Goal: Transaction & Acquisition: Book appointment/travel/reservation

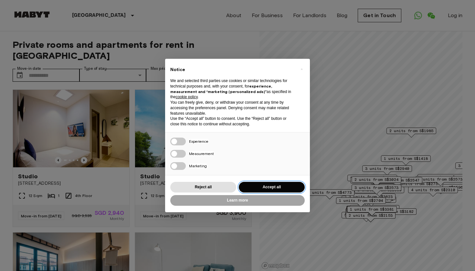
click at [251, 184] on button "Accept all" at bounding box center [272, 187] width 66 height 11
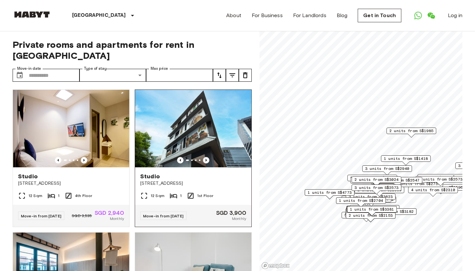
click at [207, 157] on icon "Previous image" at bounding box center [206, 160] width 6 height 6
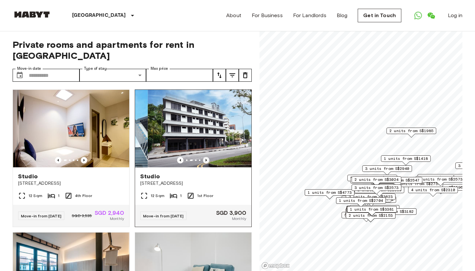
click at [207, 157] on icon "Previous image" at bounding box center [206, 160] width 6 height 6
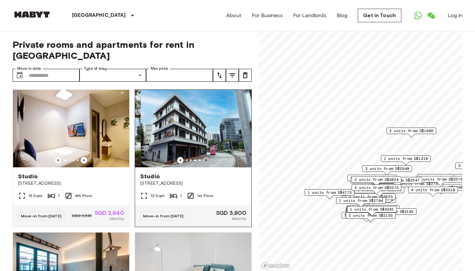
click at [207, 157] on icon "Previous image" at bounding box center [206, 160] width 6 height 6
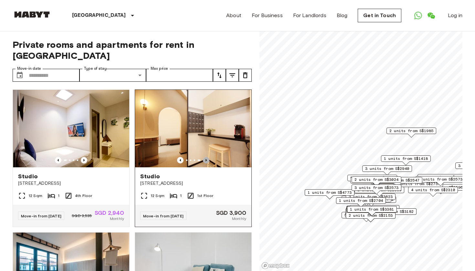
click at [207, 157] on icon "Previous image" at bounding box center [206, 160] width 6 height 6
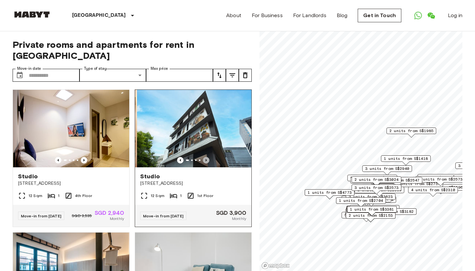
click at [207, 157] on icon "Previous image" at bounding box center [206, 160] width 6 height 6
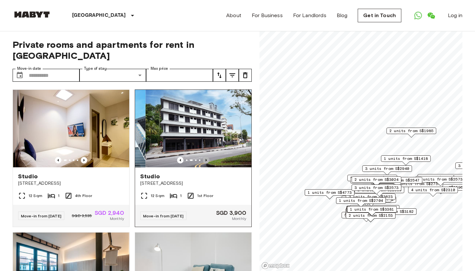
click at [207, 157] on icon "Previous image" at bounding box center [206, 160] width 6 height 6
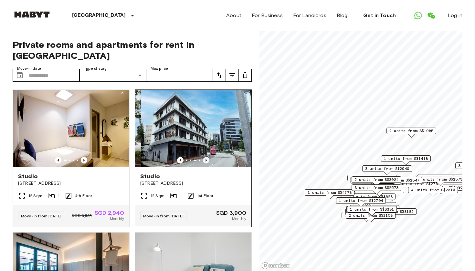
click at [207, 157] on icon "Previous image" at bounding box center [206, 160] width 6 height 6
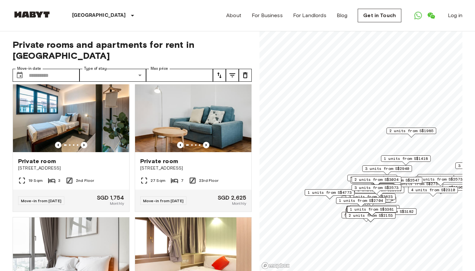
scroll to position [150, 0]
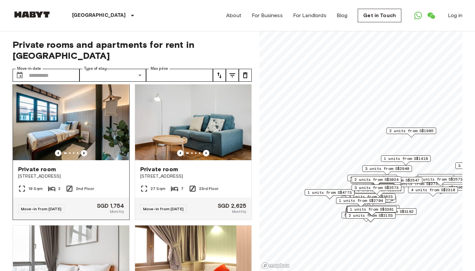
click at [86, 150] on icon "Previous image" at bounding box center [84, 153] width 6 height 6
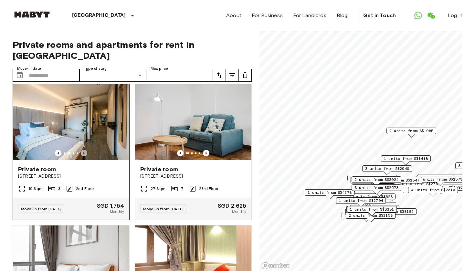
click at [86, 150] on icon "Previous image" at bounding box center [84, 153] width 6 height 6
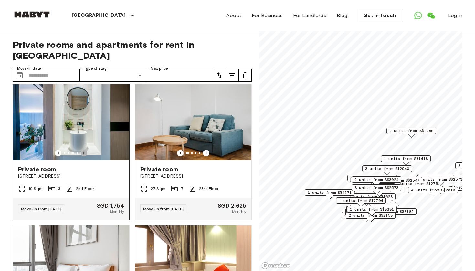
click at [86, 150] on icon "Previous image" at bounding box center [84, 153] width 6 height 6
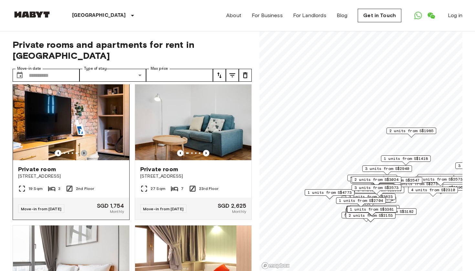
click at [86, 150] on icon "Previous image" at bounding box center [84, 153] width 6 height 6
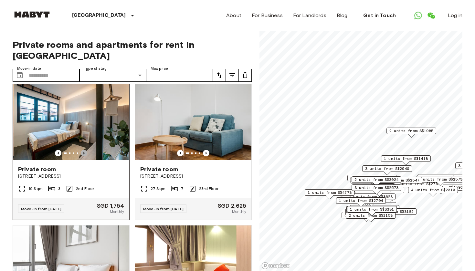
click at [86, 150] on icon "Previous image" at bounding box center [84, 153] width 6 height 6
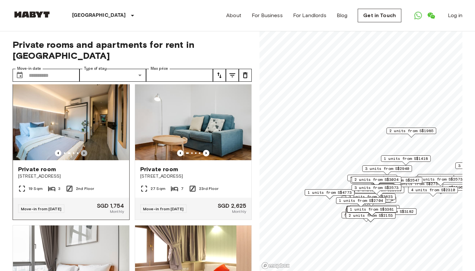
click at [86, 150] on icon "Previous image" at bounding box center [84, 153] width 6 height 6
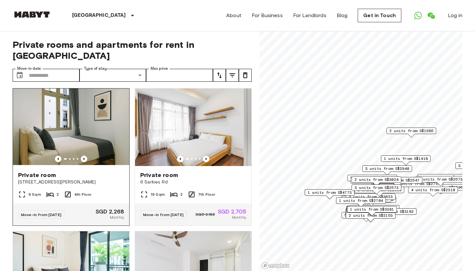
scroll to position [427, 0]
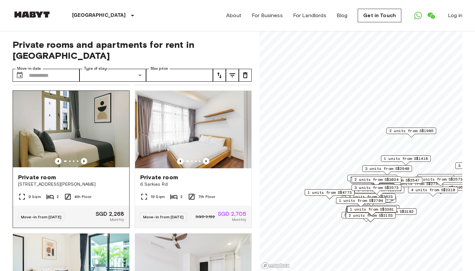
click at [86, 158] on icon "Previous image" at bounding box center [84, 161] width 6 height 6
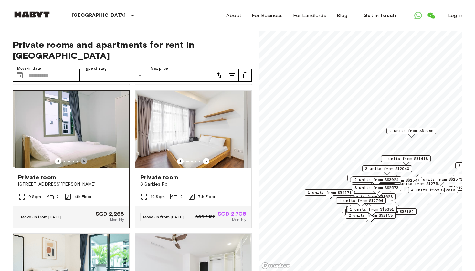
click at [86, 158] on icon "Previous image" at bounding box center [84, 161] width 6 height 6
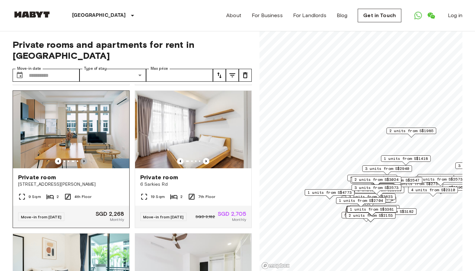
click at [86, 158] on icon "Previous image" at bounding box center [84, 161] width 6 height 6
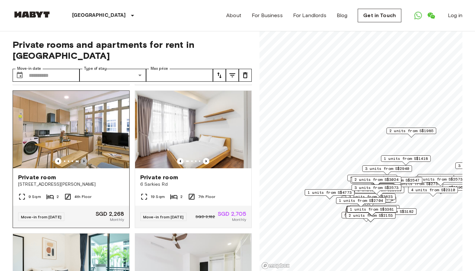
click at [86, 158] on icon "Previous image" at bounding box center [84, 161] width 6 height 6
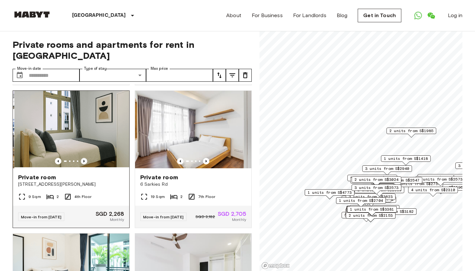
click at [86, 158] on icon "Previous image" at bounding box center [84, 161] width 6 height 6
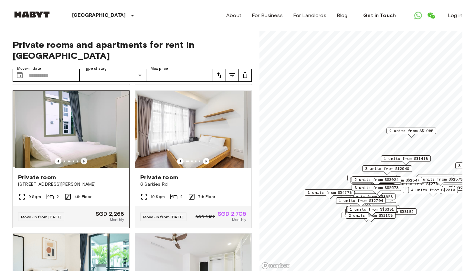
click at [86, 158] on icon "Previous image" at bounding box center [84, 161] width 6 height 6
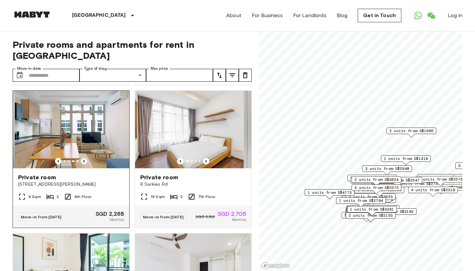
click at [86, 158] on icon "Previous image" at bounding box center [84, 161] width 6 height 6
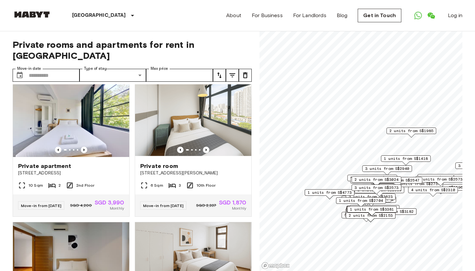
scroll to position [764, 0]
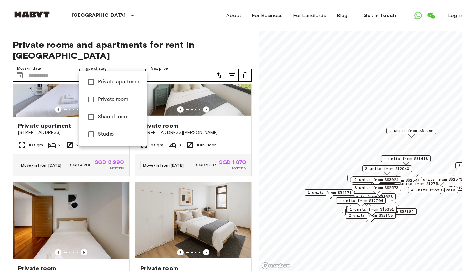
click at [121, 30] on div at bounding box center [237, 135] width 475 height 271
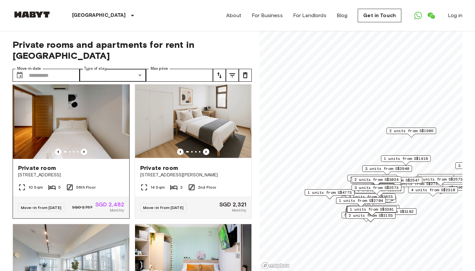
scroll to position [865, 0]
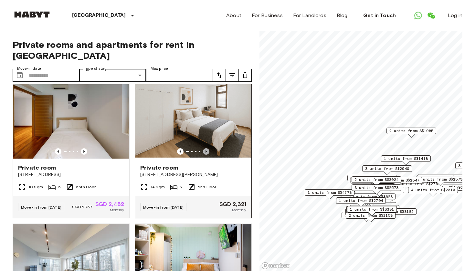
click at [206, 155] on icon "Previous image" at bounding box center [206, 151] width 6 height 6
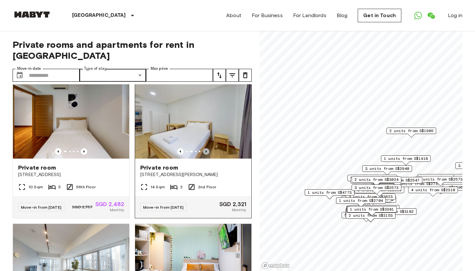
click at [206, 155] on icon "Previous image" at bounding box center [206, 151] width 6 height 6
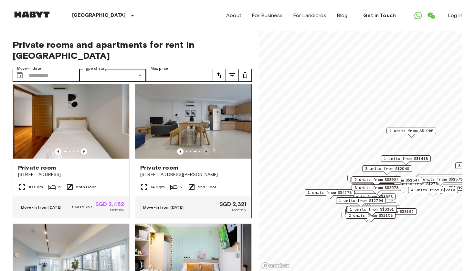
click at [206, 155] on icon "Previous image" at bounding box center [206, 151] width 6 height 6
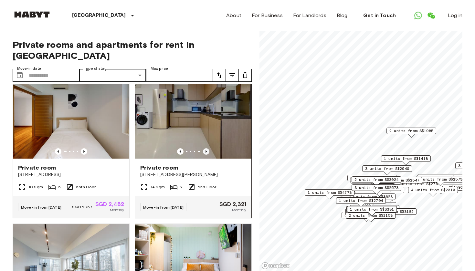
click at [206, 155] on icon "Previous image" at bounding box center [206, 151] width 6 height 6
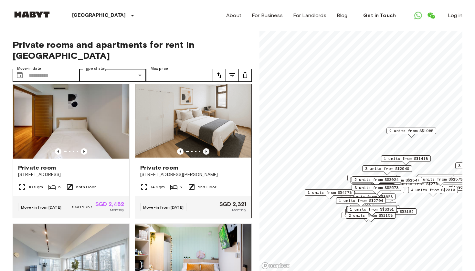
click at [206, 155] on icon "Previous image" at bounding box center [206, 151] width 6 height 6
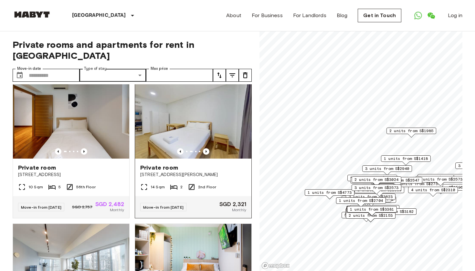
click at [188, 134] on img at bounding box center [193, 119] width 116 height 77
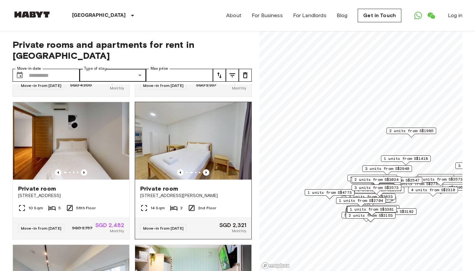
scroll to position [873, 0]
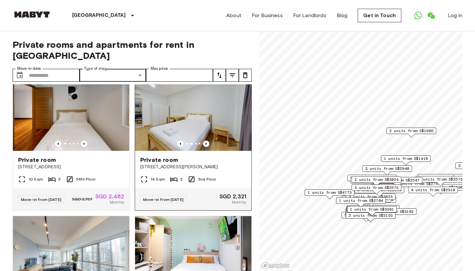
click at [171, 202] on span "Move-in from 22 Oct 25" at bounding box center [163, 199] width 40 height 5
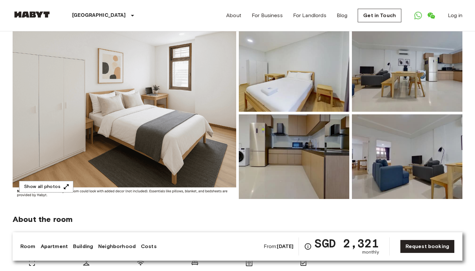
scroll to position [56, 0]
click at [48, 188] on button "Show all photos" at bounding box center [46, 186] width 54 height 12
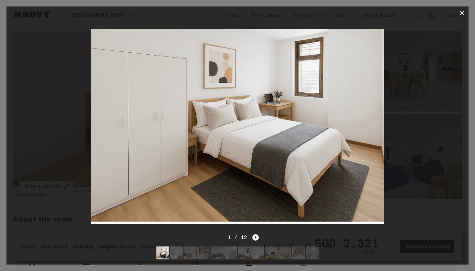
click at [258, 235] on icon "Next image" at bounding box center [255, 237] width 6 height 6
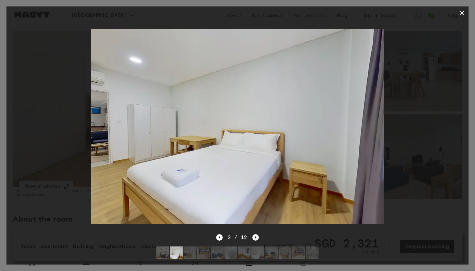
click at [258, 235] on icon "Next image" at bounding box center [255, 237] width 6 height 6
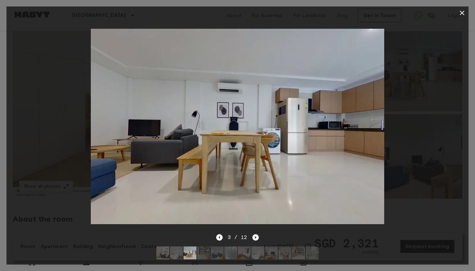
click at [258, 235] on icon "Next image" at bounding box center [255, 237] width 6 height 6
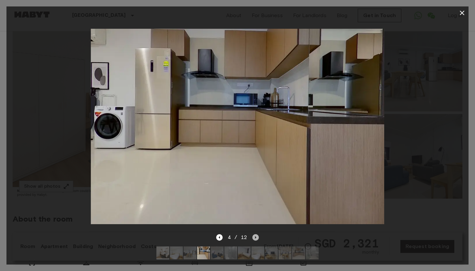
click at [258, 235] on icon "Next image" at bounding box center [255, 237] width 6 height 6
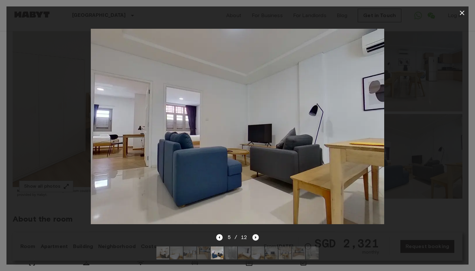
click at [258, 235] on icon "Next image" at bounding box center [255, 237] width 6 height 6
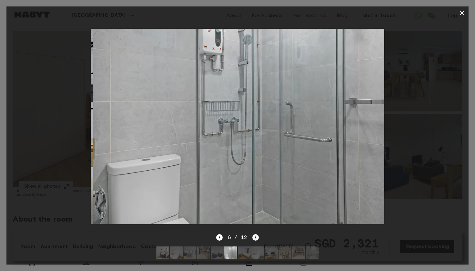
click at [258, 235] on icon "Next image" at bounding box center [255, 237] width 6 height 6
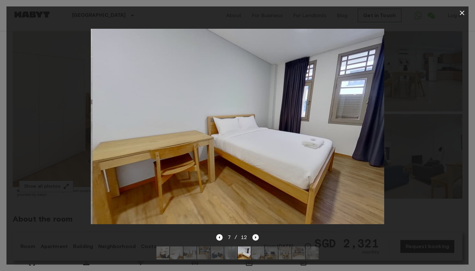
click at [258, 235] on icon "Next image" at bounding box center [255, 237] width 6 height 6
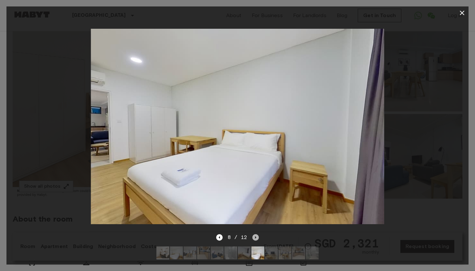
click at [258, 235] on icon "Next image" at bounding box center [255, 237] width 6 height 6
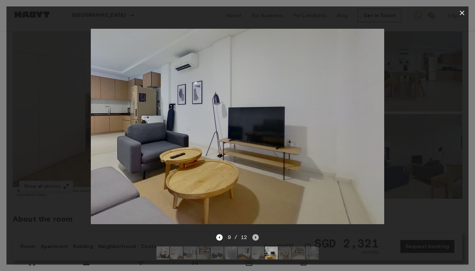
click at [258, 235] on icon "Next image" at bounding box center [255, 237] width 6 height 6
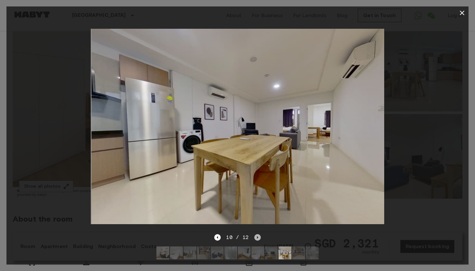
click at [258, 235] on icon "Next image" at bounding box center [257, 237] width 6 height 6
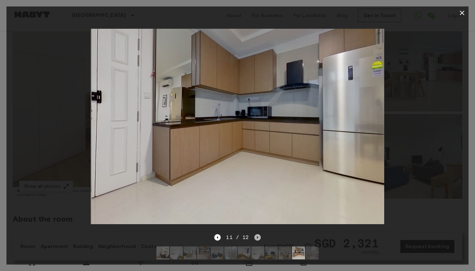
click at [258, 235] on icon "Next image" at bounding box center [257, 237] width 6 height 6
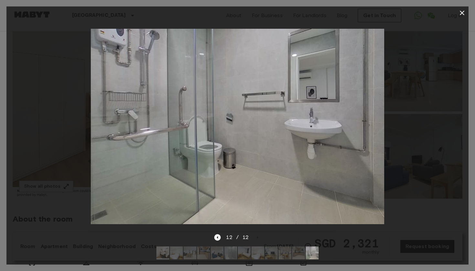
click at [461, 11] on icon "button" at bounding box center [462, 13] width 8 height 8
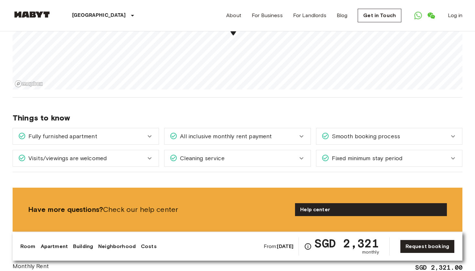
scroll to position [620, 0]
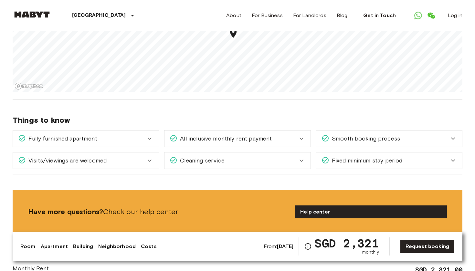
click at [150, 135] on icon at bounding box center [150, 139] width 8 height 8
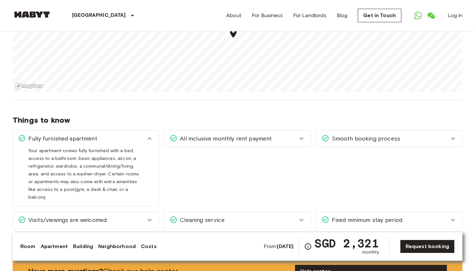
click at [150, 135] on icon at bounding box center [150, 139] width 8 height 8
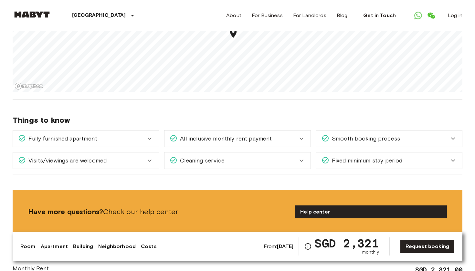
click at [196, 134] on span "All inclusive monthly rent payment" at bounding box center [224, 138] width 94 height 8
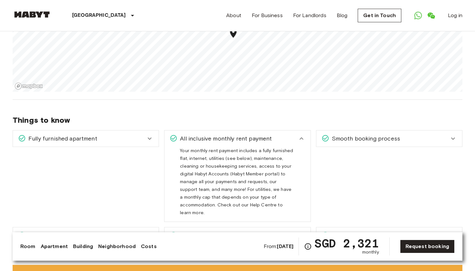
click at [196, 134] on span "All inclusive monthly rent payment" at bounding box center [224, 138] width 94 height 8
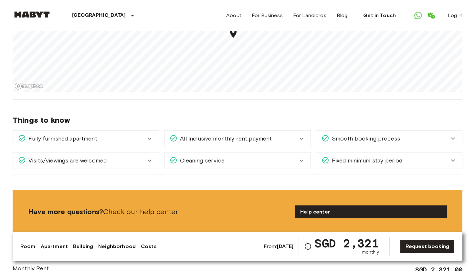
click at [343, 134] on span "Smooth booking process" at bounding box center [364, 138] width 71 height 8
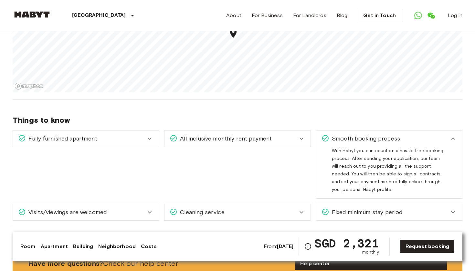
click at [344, 134] on span "Smooth booking process" at bounding box center [364, 138] width 71 height 8
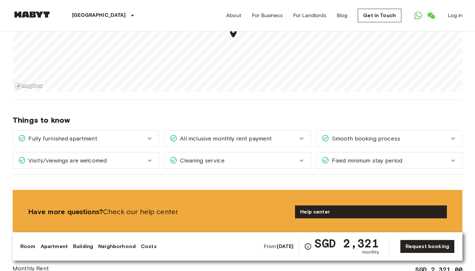
click at [124, 156] on div "Visits/viewings are welcomed" at bounding box center [82, 160] width 128 height 8
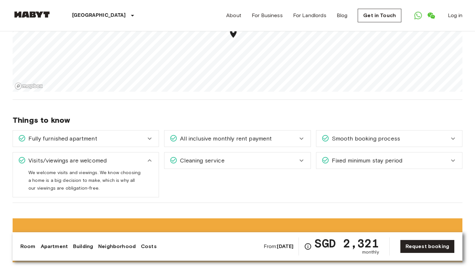
click at [124, 156] on div "Visits/viewings are welcomed" at bounding box center [82, 160] width 128 height 8
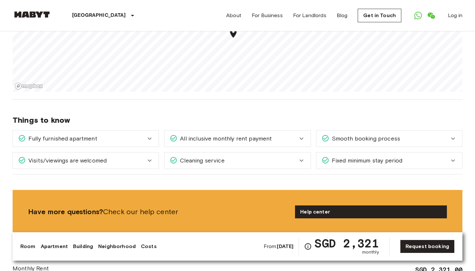
click at [199, 156] on span "Cleaning service" at bounding box center [200, 160] width 47 height 8
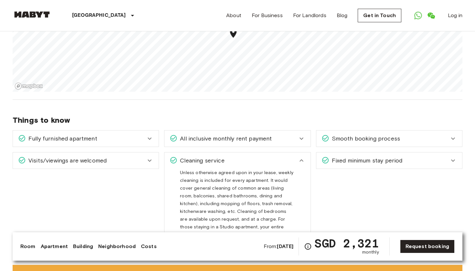
click at [199, 156] on span "Cleaning service" at bounding box center [200, 160] width 47 height 8
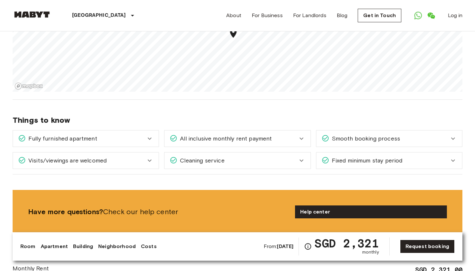
click at [327, 156] on icon at bounding box center [325, 160] width 8 height 8
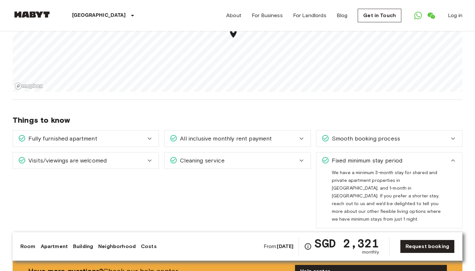
click at [334, 156] on span "Fixed minimum stay period" at bounding box center [365, 160] width 73 height 8
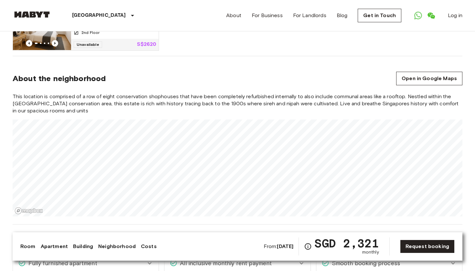
scroll to position [484, 0]
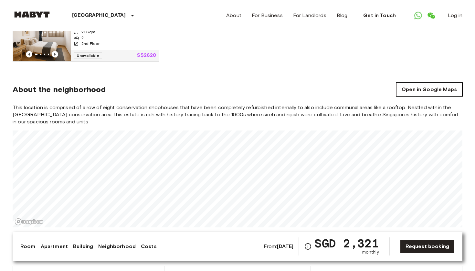
click at [412, 84] on link "Open in Google Maps" at bounding box center [429, 90] width 66 height 14
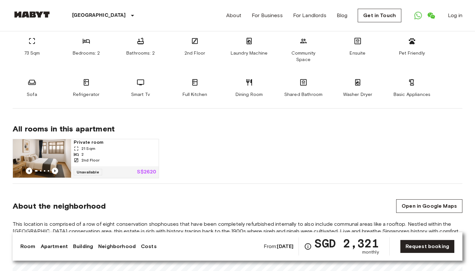
scroll to position [486, 0]
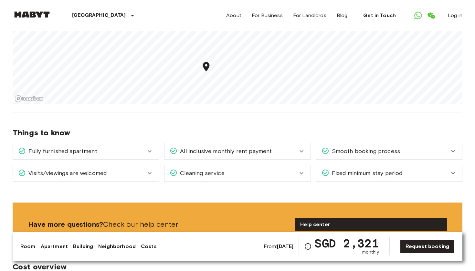
click at [148, 248] on link "Costs" at bounding box center [149, 246] width 16 height 8
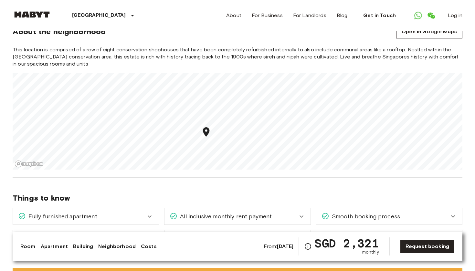
scroll to position [520, 0]
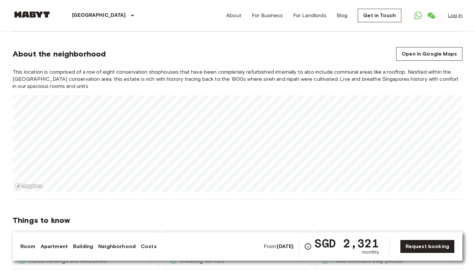
click at [452, 16] on link "Log in" at bounding box center [454, 16] width 15 height 8
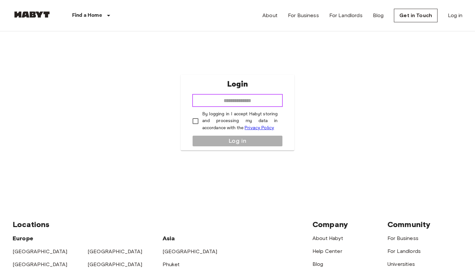
type input "**********"
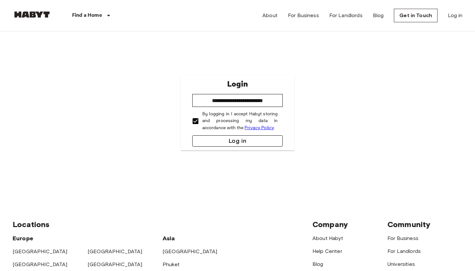
click at [221, 141] on button "Log in" at bounding box center [237, 140] width 91 height 11
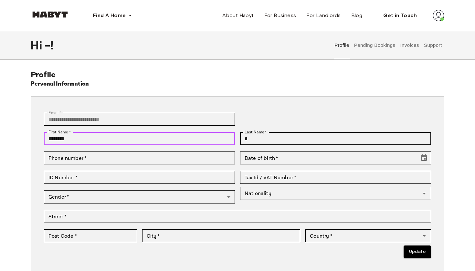
type input "*******"
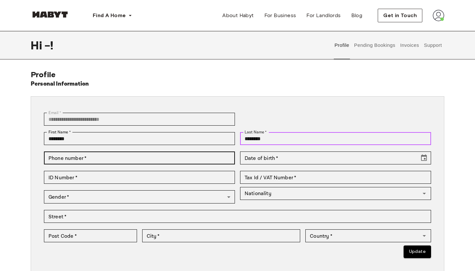
type input "********"
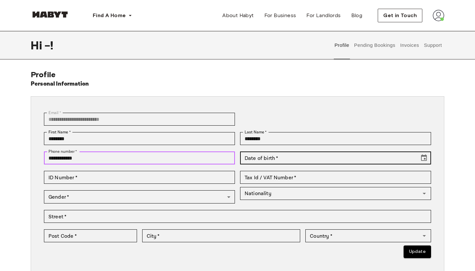
type input "**********"
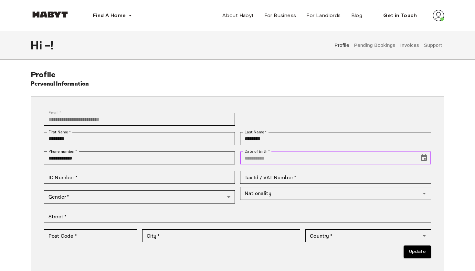
click at [414, 157] on input "Date of birth   *" at bounding box center [327, 157] width 175 height 13
click at [413, 157] on input "Date of birth   *" at bounding box center [327, 157] width 175 height 13
click at [423, 156] on icon "Choose date" at bounding box center [424, 157] width 6 height 6
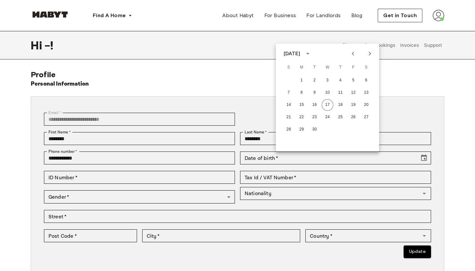
click at [311, 52] on icon "calendar view is open, switch to year view" at bounding box center [307, 54] width 8 height 8
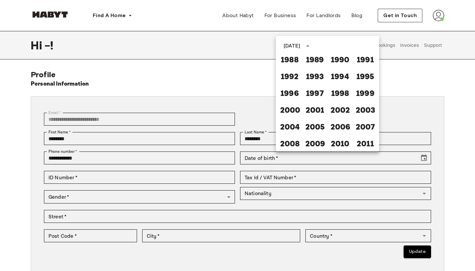
scroll to position [367, 0]
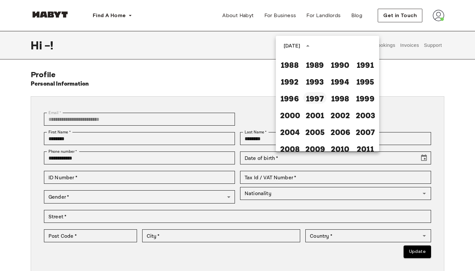
click at [318, 100] on button "1997" at bounding box center [314, 98] width 23 height 12
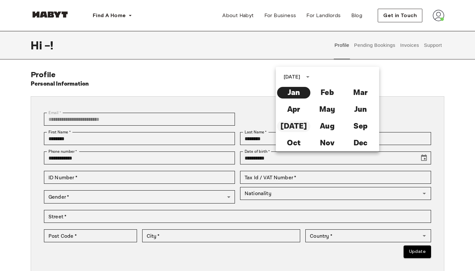
click at [300, 126] on button "Jul" at bounding box center [293, 126] width 33 height 12
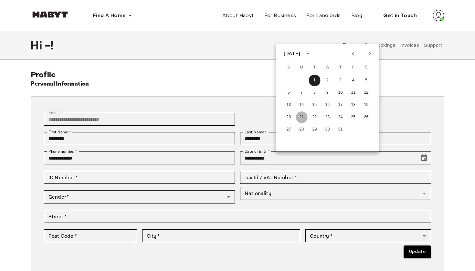
click at [303, 117] on button "21" at bounding box center [302, 117] width 12 height 12
type input "**********"
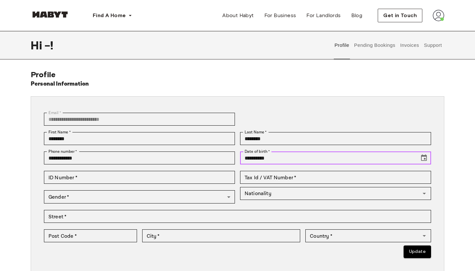
scroll to position [25, 0]
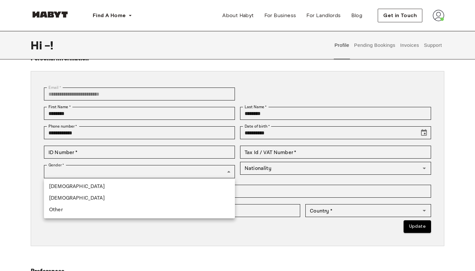
click at [128, 180] on ul "Male Female Other" at bounding box center [139, 198] width 191 height 40
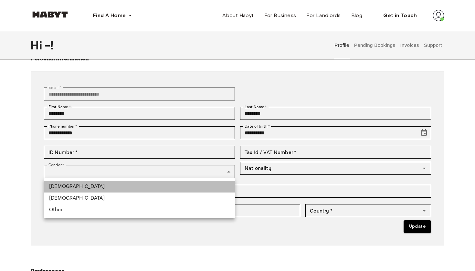
click at [128, 181] on li "Male" at bounding box center [139, 187] width 191 height 12
type input "****"
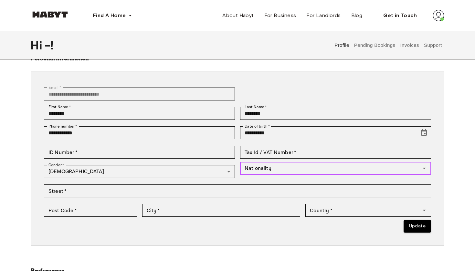
click at [249, 168] on input "Nationality" at bounding box center [330, 168] width 176 height 9
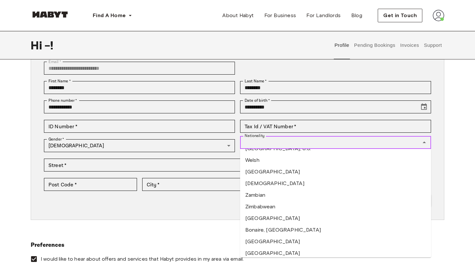
scroll to position [2646, 0]
click at [262, 207] on li "Zimbabwean" at bounding box center [335, 207] width 191 height 12
type input "**********"
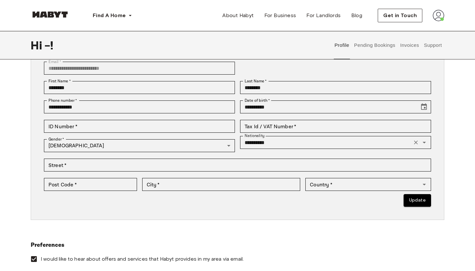
click at [202, 212] on div "**********" at bounding box center [237, 132] width 413 height 175
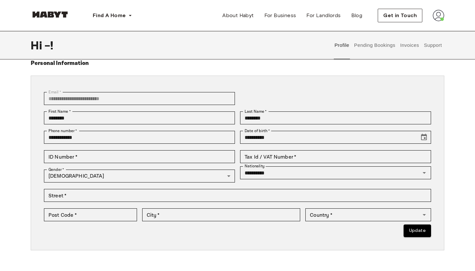
scroll to position [25, 0]
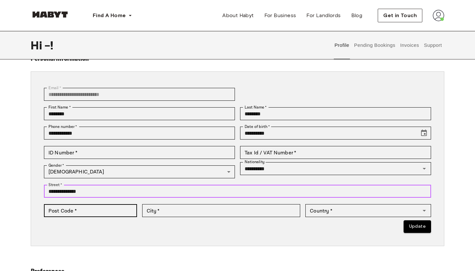
type input "**********"
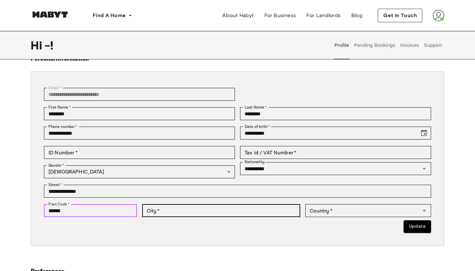
type input "******"
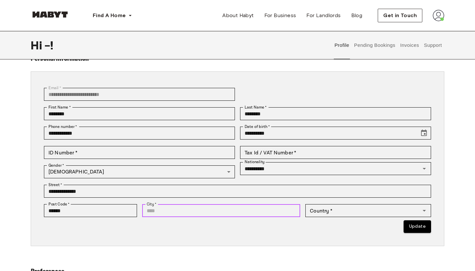
type input "*"
type input "*******"
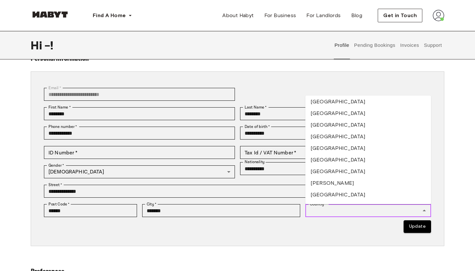
scroll to position [416, 0]
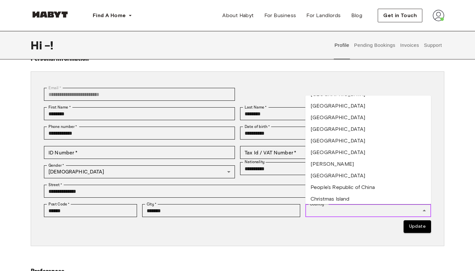
click at [346, 121] on li "Canada" at bounding box center [368, 118] width 126 height 12
type input "******"
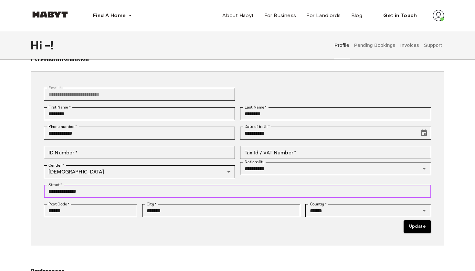
click at [49, 191] on input "**********" at bounding box center [237, 191] width 387 height 13
type input "**********"
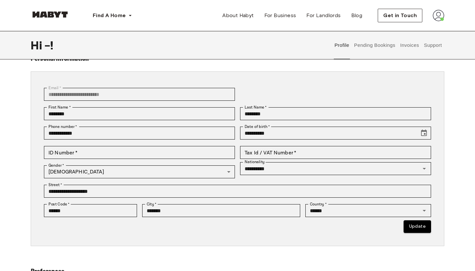
click at [136, 235] on div "**********" at bounding box center [237, 158] width 387 height 158
click at [411, 226] on button "Update" at bounding box center [416, 226] width 27 height 13
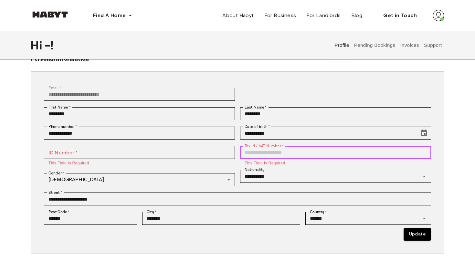
click at [255, 150] on input "Tax Id / VAT Number   *" at bounding box center [335, 152] width 191 height 13
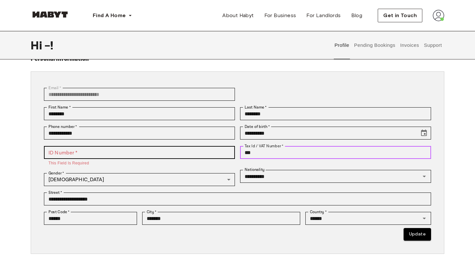
type input "***"
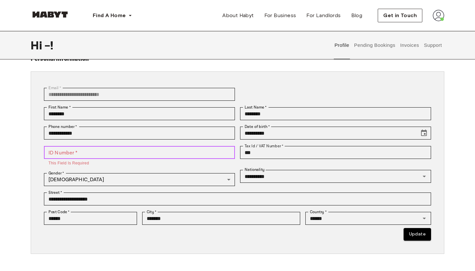
click at [80, 156] on input "ID Number   *" at bounding box center [139, 152] width 191 height 13
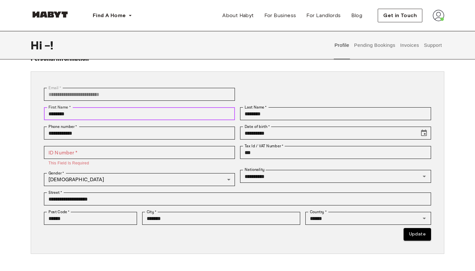
click at [50, 116] on input "*******" at bounding box center [139, 113] width 191 height 13
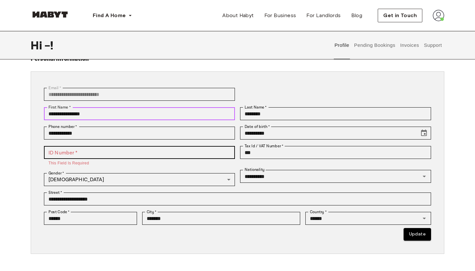
type input "**********"
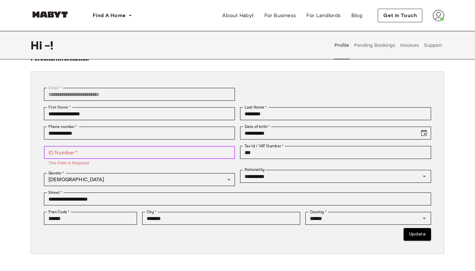
click at [64, 153] on input "ID Number   *" at bounding box center [139, 152] width 191 height 13
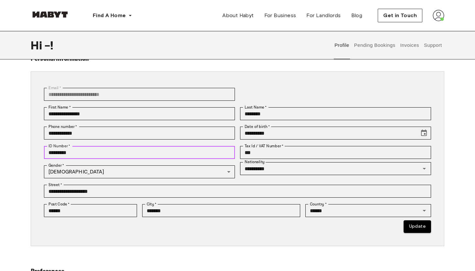
type input "*********"
click at [199, 239] on div "**********" at bounding box center [237, 158] width 413 height 175
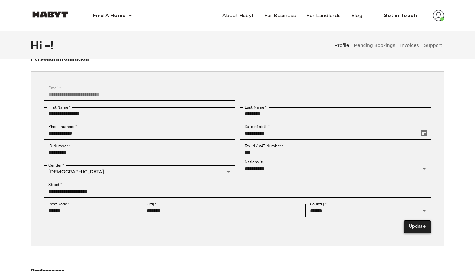
click at [414, 224] on button "Update" at bounding box center [416, 226] width 27 height 13
type input "**********"
type input "*********"
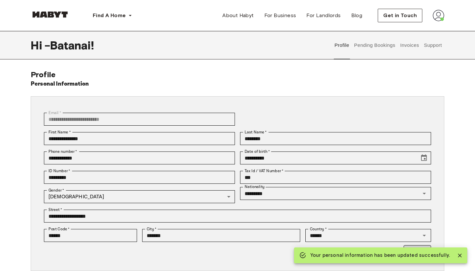
scroll to position [0, 0]
click at [436, 15] on img at bounding box center [438, 16] width 12 height 12
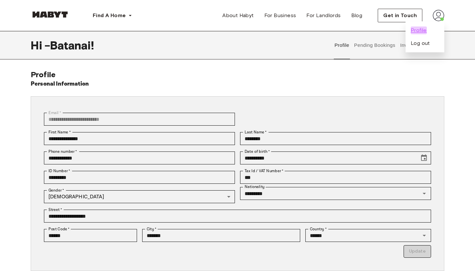
click at [417, 27] on span "Profile" at bounding box center [418, 30] width 16 height 8
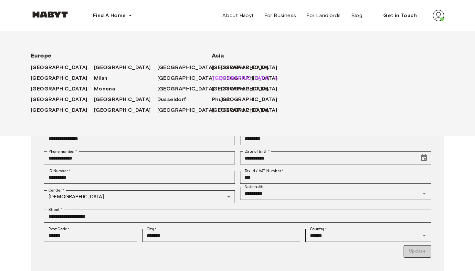
click at [227, 79] on span "[GEOGRAPHIC_DATA]" at bounding box center [241, 78] width 57 height 8
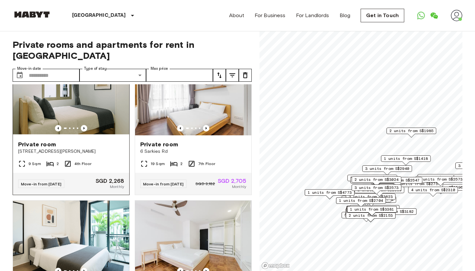
scroll to position [462, 0]
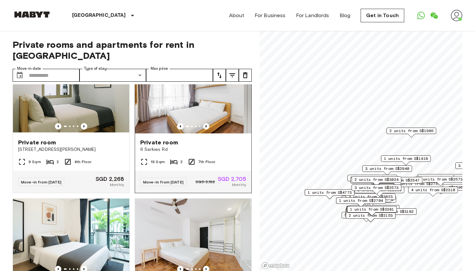
click at [208, 123] on icon "Previous image" at bounding box center [206, 126] width 6 height 6
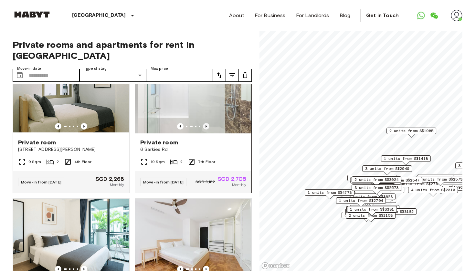
click at [207, 123] on icon "Previous image" at bounding box center [206, 126] width 6 height 6
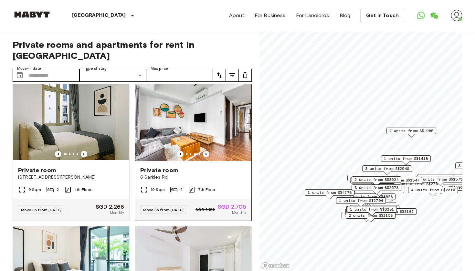
scroll to position [434, 0]
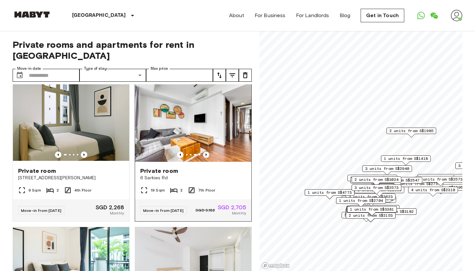
click at [206, 152] on icon "Previous image" at bounding box center [206, 154] width 6 height 6
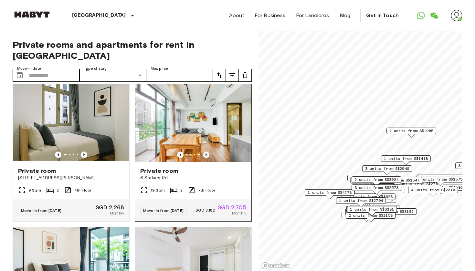
click at [206, 152] on icon "Previous image" at bounding box center [206, 154] width 6 height 6
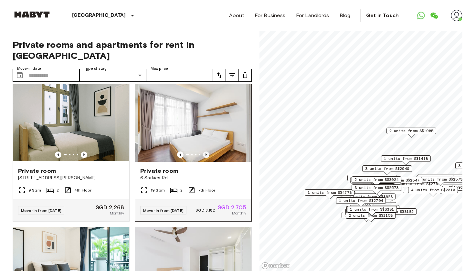
click at [206, 152] on icon "Previous image" at bounding box center [206, 154] width 6 height 6
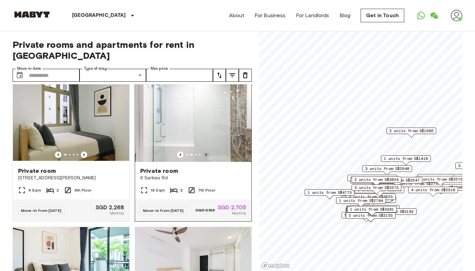
click at [206, 152] on icon "Previous image" at bounding box center [206, 154] width 6 height 6
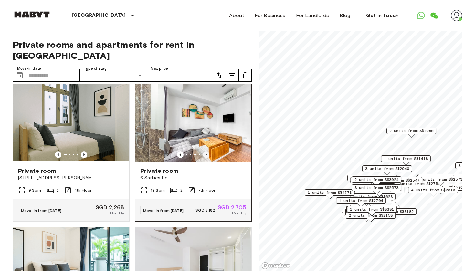
click at [206, 152] on icon "Previous image" at bounding box center [206, 154] width 6 height 6
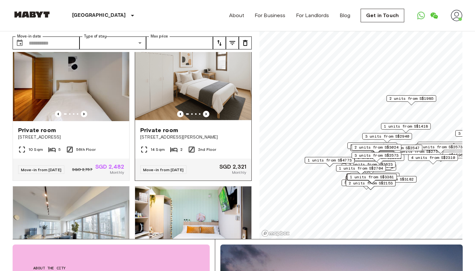
scroll to position [871, 0]
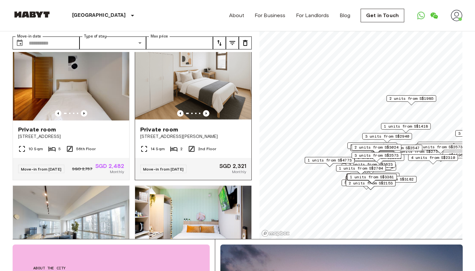
click at [202, 85] on img at bounding box center [193, 81] width 116 height 77
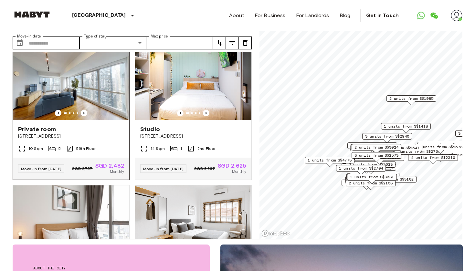
scroll to position [1011, 0]
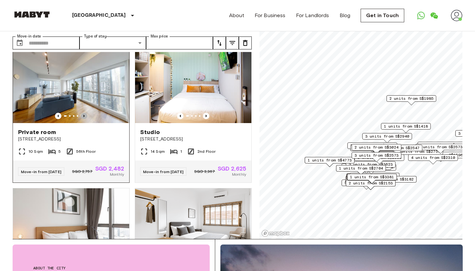
click at [85, 117] on icon "Previous image" at bounding box center [83, 116] width 1 height 3
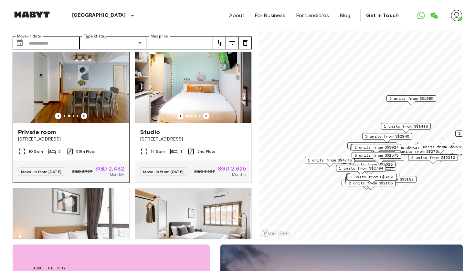
click at [85, 117] on icon "Previous image" at bounding box center [83, 116] width 1 height 3
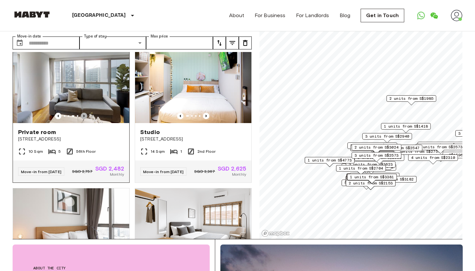
click at [85, 117] on icon "Previous image" at bounding box center [83, 116] width 1 height 3
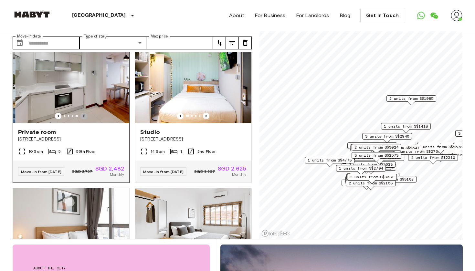
click at [85, 117] on icon "Previous image" at bounding box center [83, 116] width 1 height 3
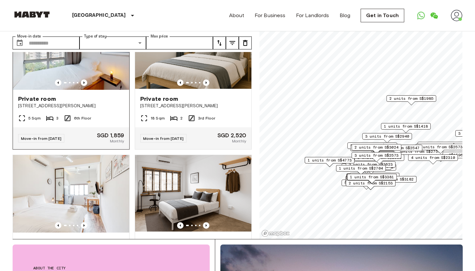
scroll to position [1905, 0]
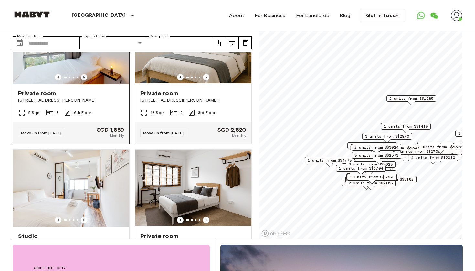
click at [86, 80] on icon "Previous image" at bounding box center [84, 77] width 6 height 6
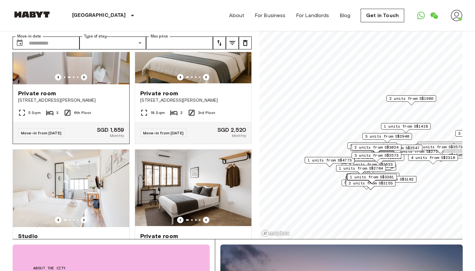
click at [86, 80] on icon "Previous image" at bounding box center [84, 77] width 6 height 6
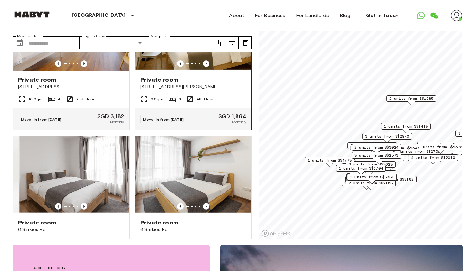
scroll to position [4488, 0]
click at [207, 66] on icon "Previous image" at bounding box center [206, 63] width 6 height 6
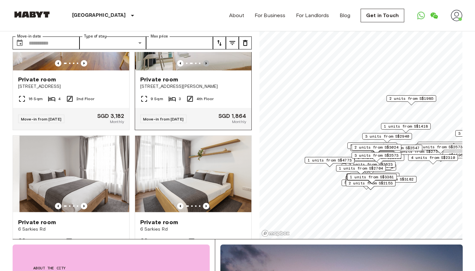
click at [207, 66] on icon "Previous image" at bounding box center [206, 63] width 6 height 6
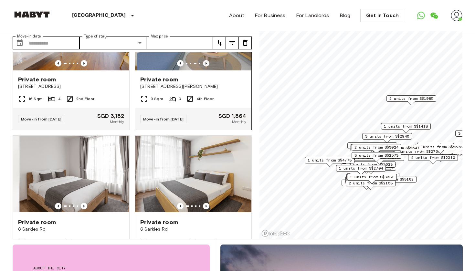
click at [207, 66] on icon "Previous image" at bounding box center [206, 63] width 6 height 6
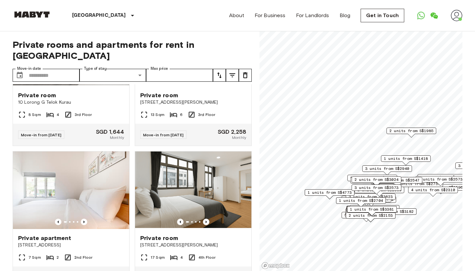
scroll to position [0, 0]
click at [168, 69] on input "Max price" at bounding box center [179, 75] width 67 height 13
type input "****"
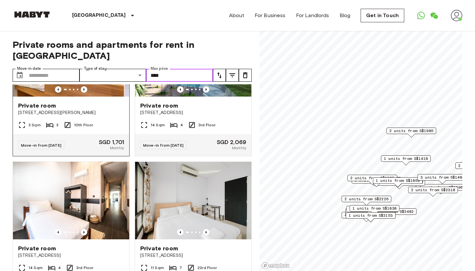
scroll to position [2611, 0]
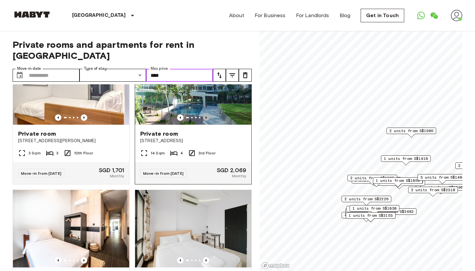
click at [208, 121] on icon "Previous image" at bounding box center [206, 117] width 6 height 6
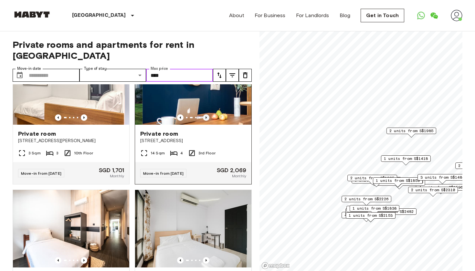
click at [208, 121] on icon "Previous image" at bounding box center [206, 117] width 6 height 6
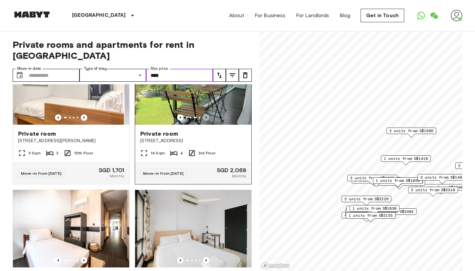
click at [208, 121] on icon "Previous image" at bounding box center [206, 117] width 6 height 6
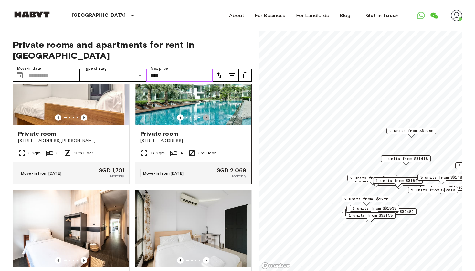
click at [208, 121] on icon "Previous image" at bounding box center [206, 117] width 6 height 6
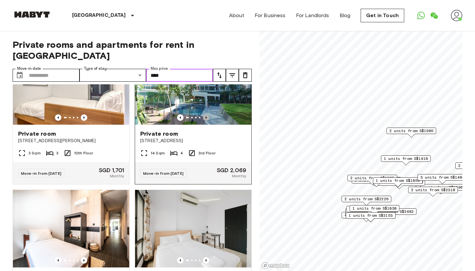
click at [208, 121] on icon "Previous image" at bounding box center [206, 117] width 6 height 6
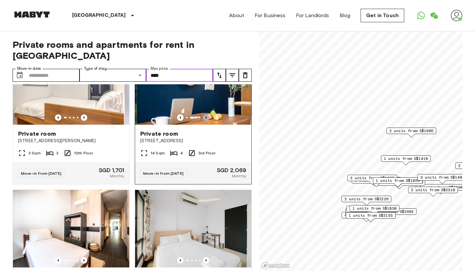
click at [208, 121] on icon "Previous image" at bounding box center [206, 117] width 6 height 6
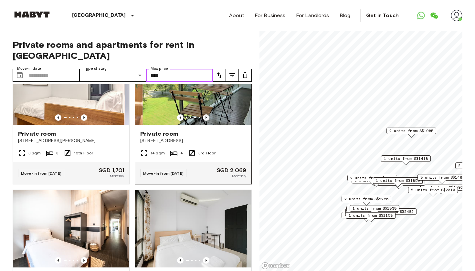
click at [208, 121] on icon "Previous image" at bounding box center [206, 117] width 6 height 6
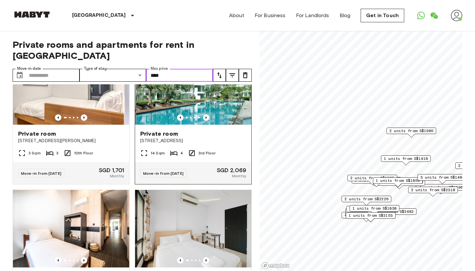
click at [205, 123] on img at bounding box center [194, 85] width 116 height 77
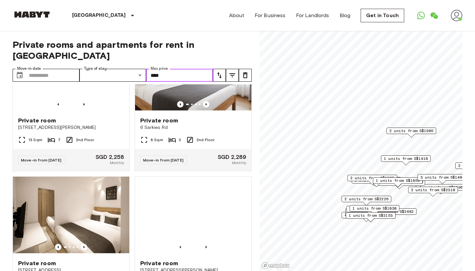
scroll to position [3052, 0]
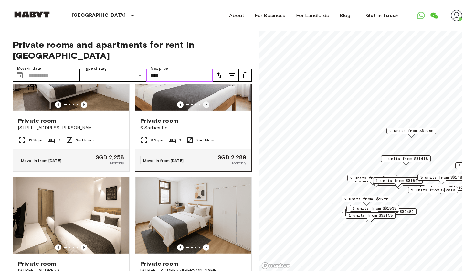
click at [207, 108] on icon "Previous image" at bounding box center [206, 104] width 6 height 6
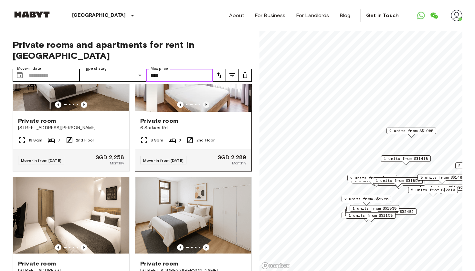
click at [207, 108] on icon "Previous image" at bounding box center [206, 104] width 6 height 6
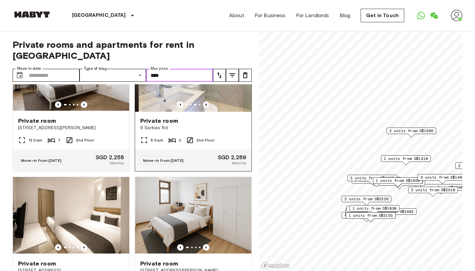
click at [207, 108] on icon "Previous image" at bounding box center [206, 104] width 6 height 6
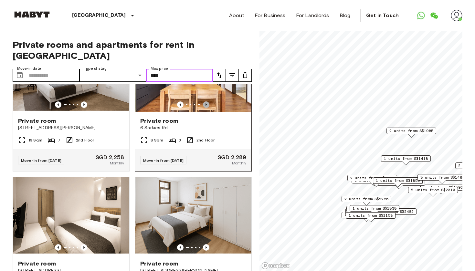
click at [207, 108] on icon "Previous image" at bounding box center [206, 104] width 6 height 6
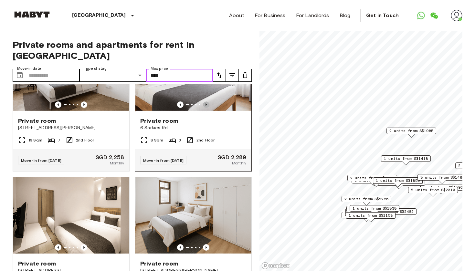
click at [207, 108] on icon "Previous image" at bounding box center [206, 104] width 6 height 6
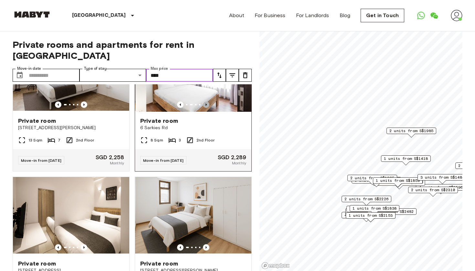
click at [207, 108] on icon "Previous image" at bounding box center [206, 104] width 6 height 6
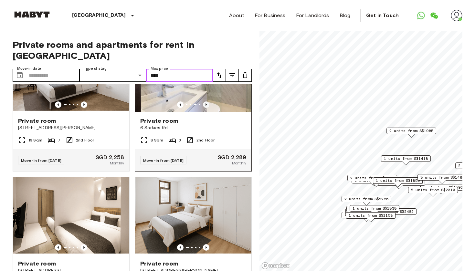
click at [207, 108] on icon "Previous image" at bounding box center [206, 104] width 6 height 6
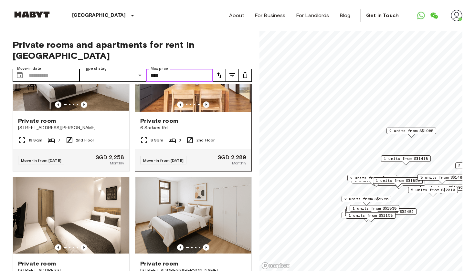
click at [207, 108] on icon "Previous image" at bounding box center [206, 104] width 6 height 6
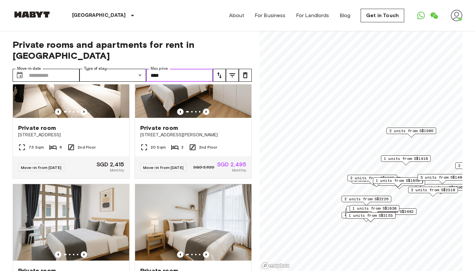
scroll to position [3188, 0]
click at [207, 115] on icon "Previous image" at bounding box center [206, 111] width 6 height 6
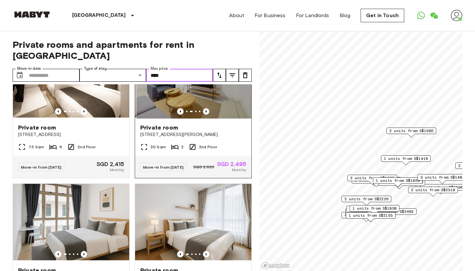
click at [207, 115] on icon "Previous image" at bounding box center [206, 111] width 6 height 6
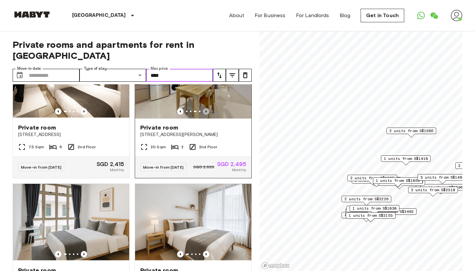
click at [207, 115] on icon "Previous image" at bounding box center [206, 111] width 6 height 6
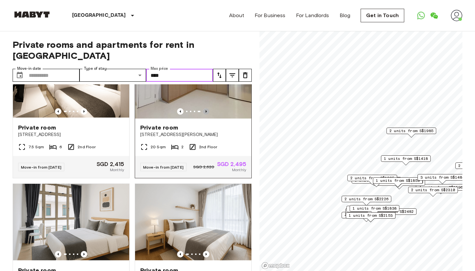
click at [207, 115] on icon "Previous image" at bounding box center [206, 111] width 6 height 6
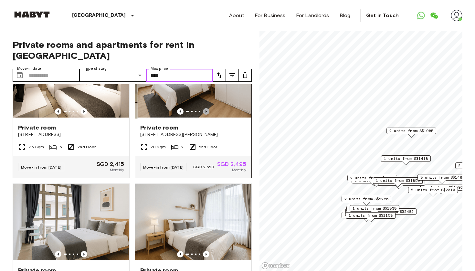
click at [207, 115] on icon "Previous image" at bounding box center [206, 111] width 6 height 6
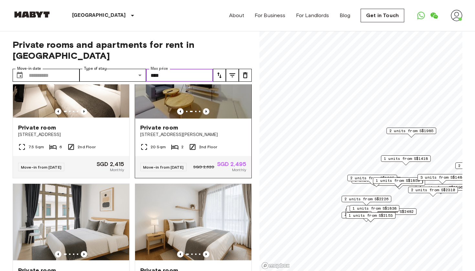
click at [207, 115] on icon "Previous image" at bounding box center [206, 111] width 6 height 6
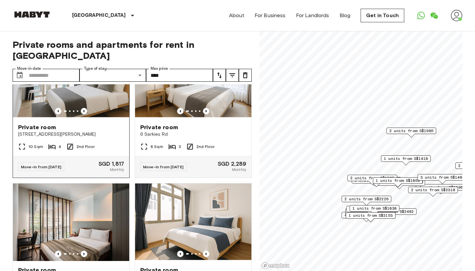
scroll to position [3326, 0]
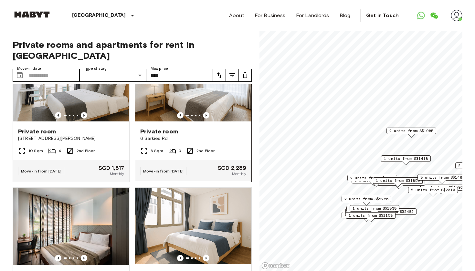
click at [202, 118] on div at bounding box center [193, 115] width 116 height 6
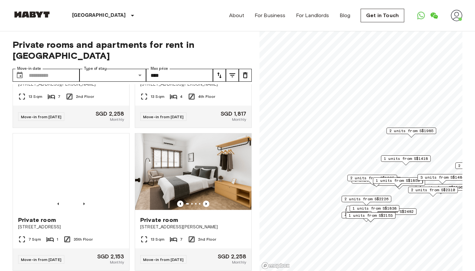
scroll to position [3925, 0]
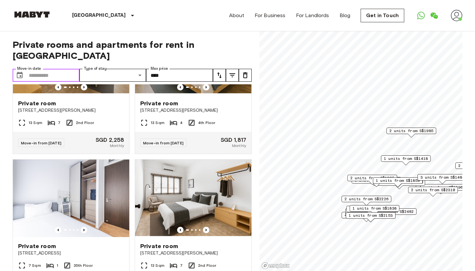
click at [47, 69] on input "Move-in date" at bounding box center [54, 75] width 51 height 13
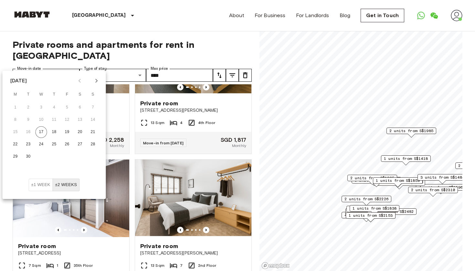
click at [98, 79] on icon "Next month" at bounding box center [97, 81] width 8 height 8
click at [15, 109] on button "1" at bounding box center [16, 108] width 12 height 12
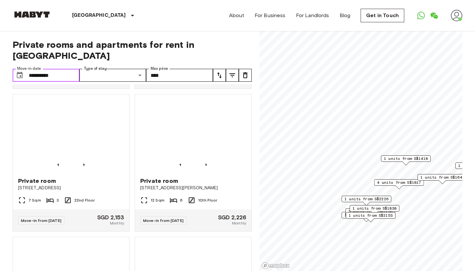
scroll to position [619, 0]
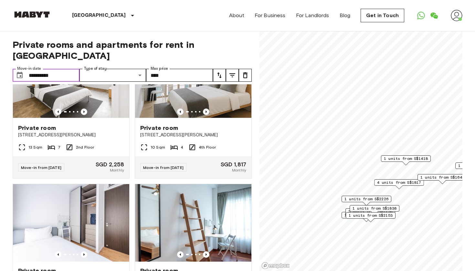
click at [67, 69] on input "**********" at bounding box center [54, 75] width 51 height 13
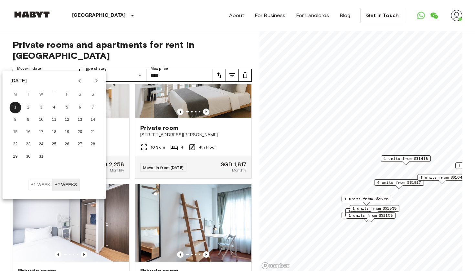
click at [94, 81] on icon "Next month" at bounding box center [97, 81] width 8 height 8
click at [53, 106] on button "1" at bounding box center [54, 108] width 12 height 12
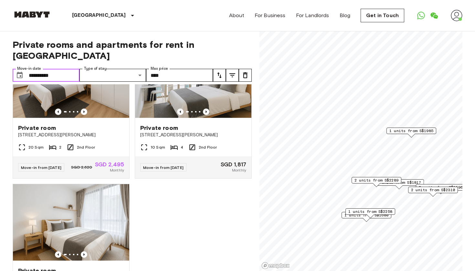
type input "**********"
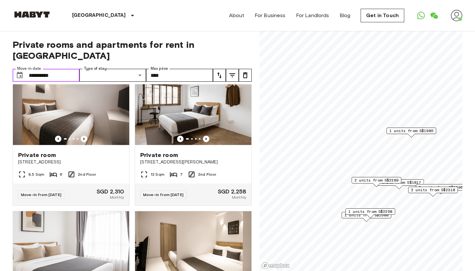
scroll to position [306, 0]
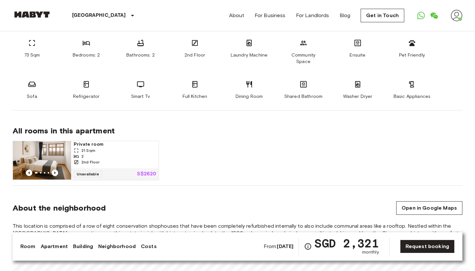
scroll to position [366, 0]
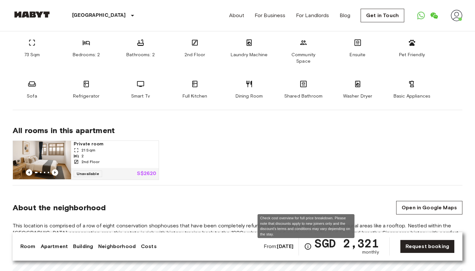
click at [307, 248] on icon "Check cost overview for full price breakdown. Please note that discounts apply …" at bounding box center [308, 246] width 8 height 8
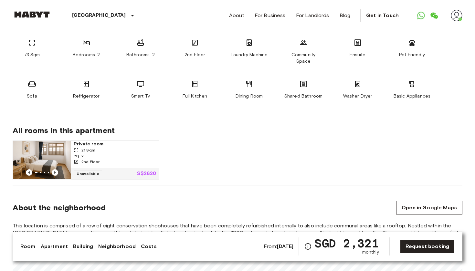
click at [256, 201] on div "About the neighborhood Open in Google Maps" at bounding box center [237, 208] width 449 height 14
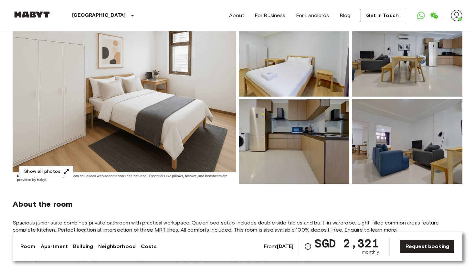
scroll to position [56, 0]
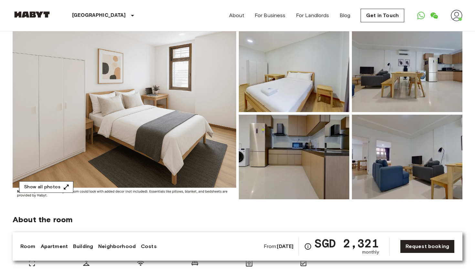
click at [52, 189] on button "Show all photos" at bounding box center [46, 187] width 54 height 12
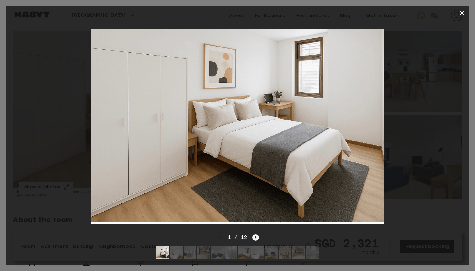
click at [258, 238] on icon "Next image" at bounding box center [255, 237] width 6 height 6
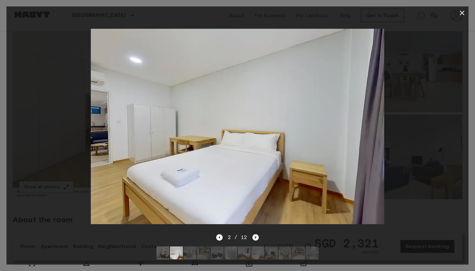
click at [258, 238] on icon "Next image" at bounding box center [255, 237] width 6 height 6
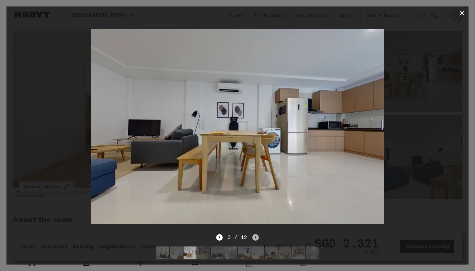
click at [258, 238] on icon "Next image" at bounding box center [255, 237] width 6 height 6
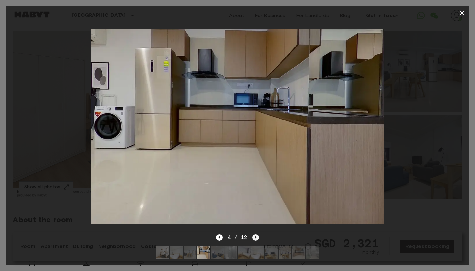
click at [258, 238] on icon "Next image" at bounding box center [255, 237] width 6 height 6
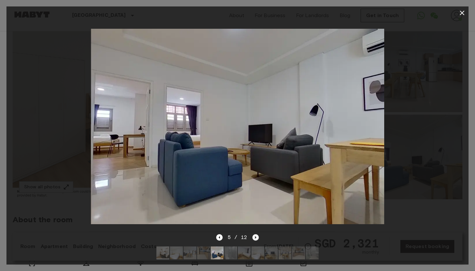
click at [258, 238] on icon "Next image" at bounding box center [255, 237] width 6 height 6
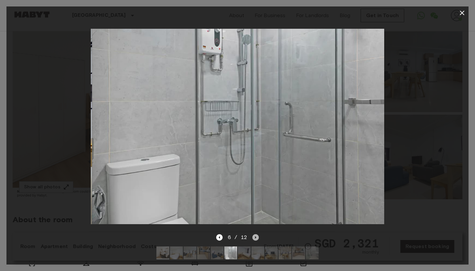
click at [258, 239] on icon "Next image" at bounding box center [255, 237] width 6 height 6
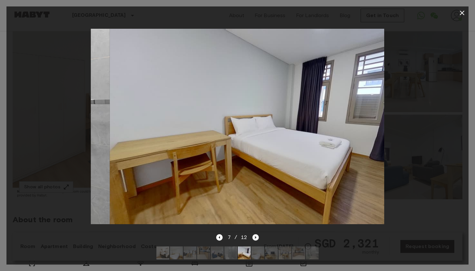
click at [258, 239] on icon "Next image" at bounding box center [255, 237] width 6 height 6
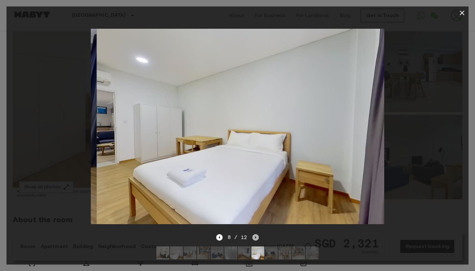
click at [258, 239] on icon "Next image" at bounding box center [255, 237] width 6 height 6
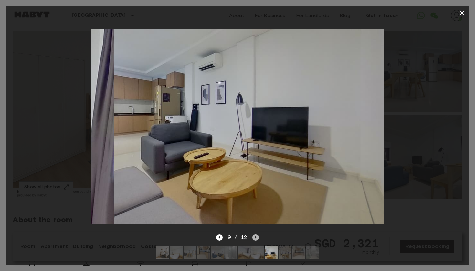
click at [258, 239] on icon "Next image" at bounding box center [255, 237] width 6 height 6
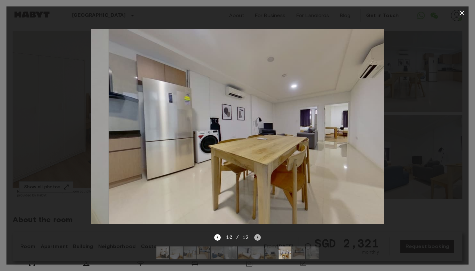
click at [258, 239] on icon "Next image" at bounding box center [257, 237] width 6 height 6
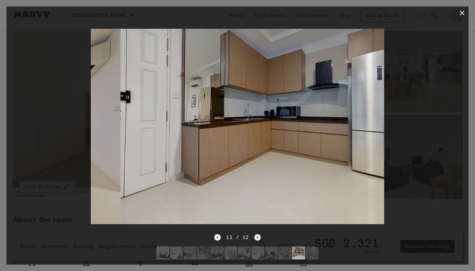
click at [258, 239] on icon "Next image" at bounding box center [257, 237] width 6 height 6
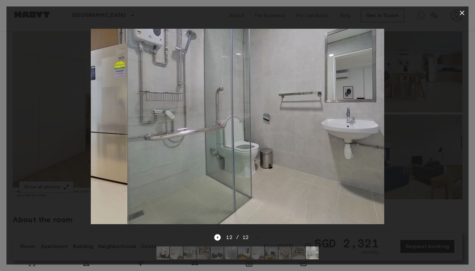
click at [258, 239] on div "12 / 12" at bounding box center [237, 237] width 46 height 8
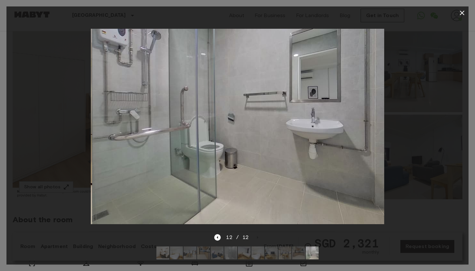
click at [258, 239] on div "12 / 12" at bounding box center [237, 237] width 46 height 8
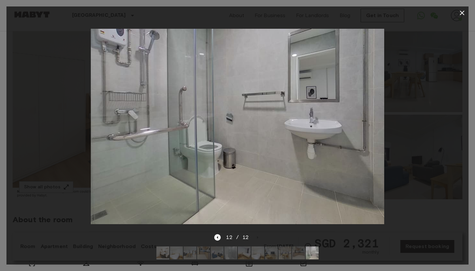
click at [463, 12] on icon "button" at bounding box center [461, 13] width 5 height 5
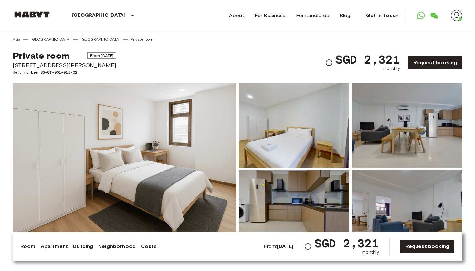
scroll to position [0, 0]
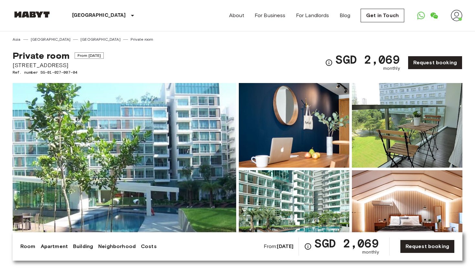
click at [171, 166] on img at bounding box center [124, 169] width 223 height 172
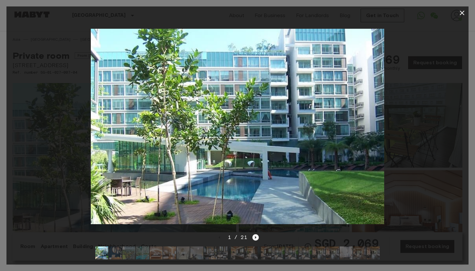
click at [254, 238] on icon "Next image" at bounding box center [255, 237] width 6 height 6
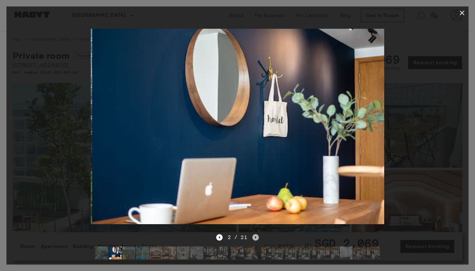
click at [254, 238] on icon "Next image" at bounding box center [255, 237] width 6 height 6
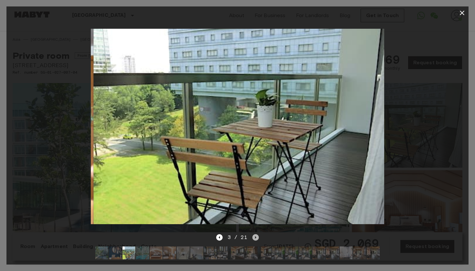
click at [254, 238] on icon "Next image" at bounding box center [255, 237] width 6 height 6
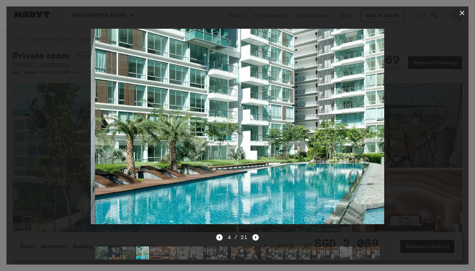
click at [254, 238] on icon "Next image" at bounding box center [255, 237] width 6 height 6
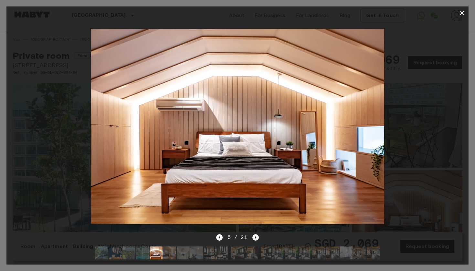
click at [254, 238] on icon "Next image" at bounding box center [255, 237] width 6 height 6
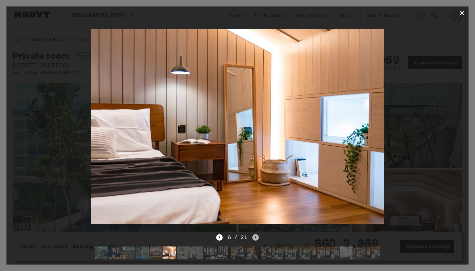
click at [254, 238] on icon "Next image" at bounding box center [255, 237] width 6 height 6
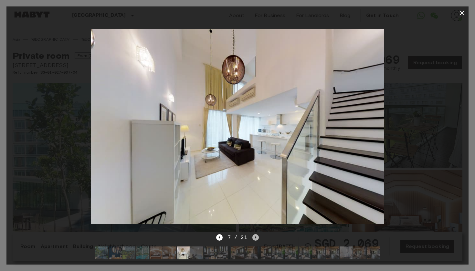
click at [254, 238] on icon "Next image" at bounding box center [255, 237] width 6 height 6
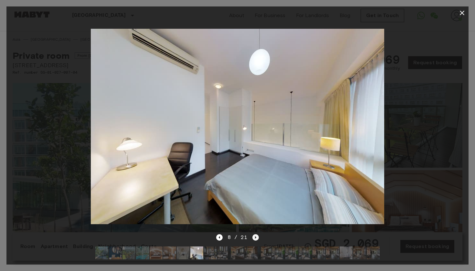
click at [254, 238] on icon "Next image" at bounding box center [255, 237] width 6 height 6
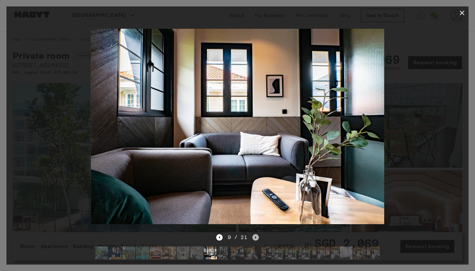
click at [254, 238] on icon "Next image" at bounding box center [255, 237] width 6 height 6
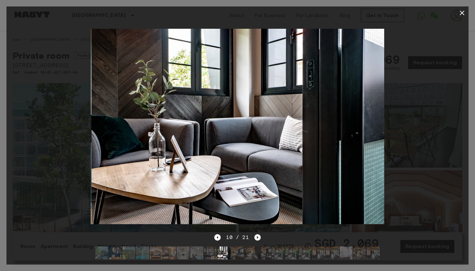
click at [254, 238] on icon "Next image" at bounding box center [257, 237] width 6 height 6
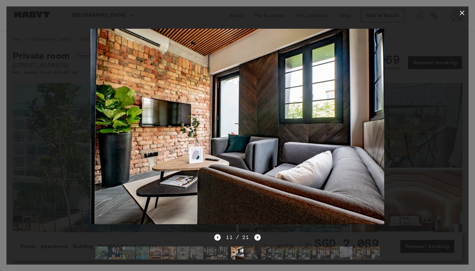
click at [254, 238] on icon "Next image" at bounding box center [257, 237] width 6 height 6
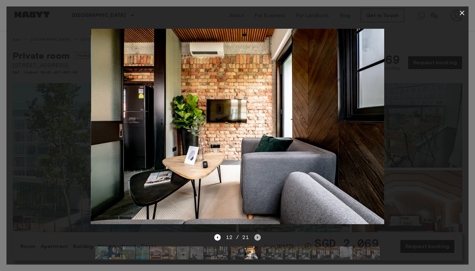
click at [254, 238] on icon "Next image" at bounding box center [257, 237] width 6 height 6
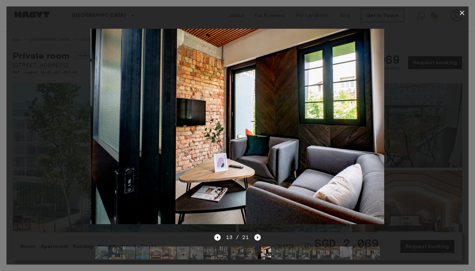
click at [254, 238] on icon "Next image" at bounding box center [257, 237] width 6 height 6
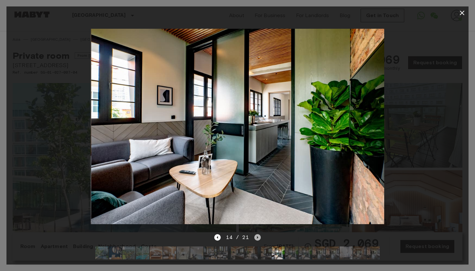
click at [254, 238] on icon "Next image" at bounding box center [257, 237] width 6 height 6
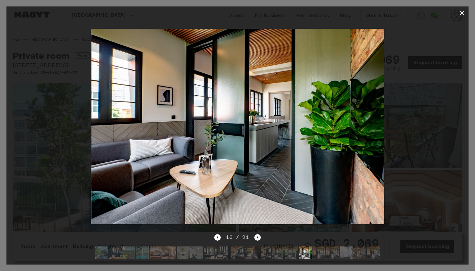
click at [254, 238] on icon "Next image" at bounding box center [257, 237] width 6 height 6
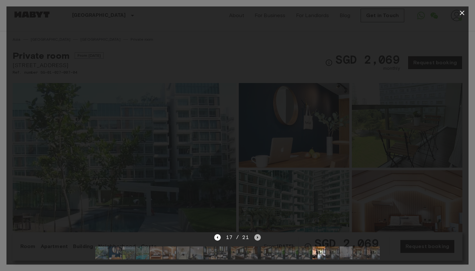
click at [254, 238] on icon "Next image" at bounding box center [257, 237] width 6 height 6
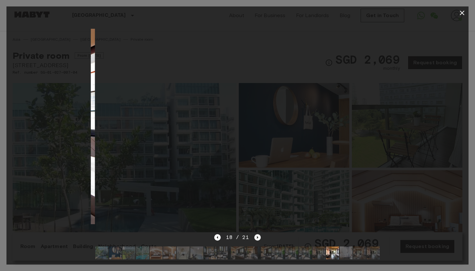
click at [254, 238] on icon "Next image" at bounding box center [257, 237] width 6 height 6
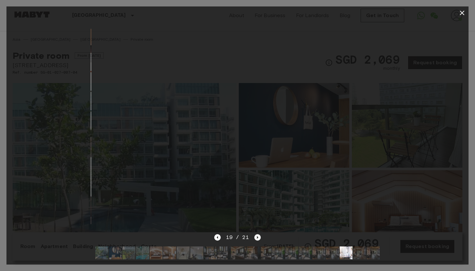
click at [254, 238] on icon "Next image" at bounding box center [257, 237] width 6 height 6
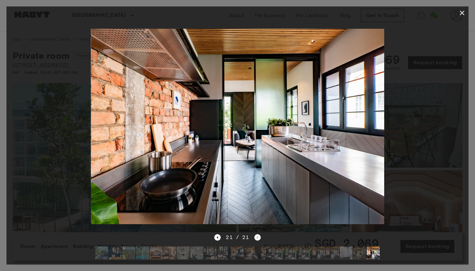
click at [254, 238] on div "21 / 21" at bounding box center [237, 237] width 46 height 8
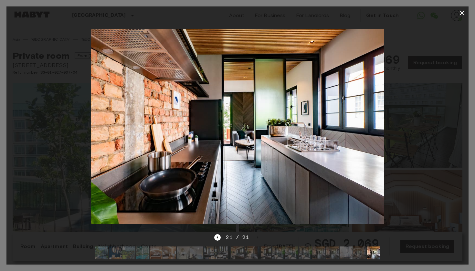
click at [461, 14] on icon "button" at bounding box center [461, 13] width 5 height 5
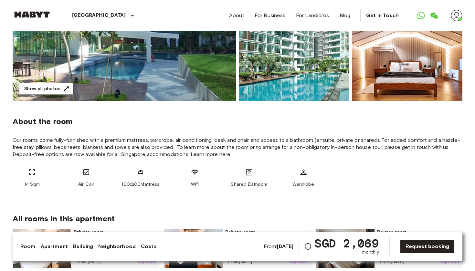
scroll to position [150, 0]
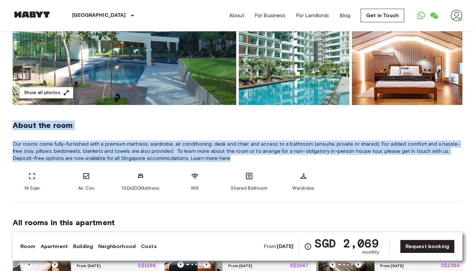
drag, startPoint x: 230, startPoint y: 158, endPoint x: 10, endPoint y: 125, distance: 222.6
copy div "About the room Our rooms come fully-furnished with a premium mattress, wardrobe…"
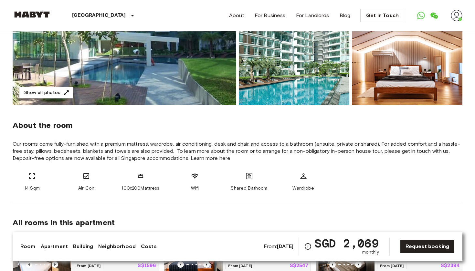
click at [138, 169] on div "About the room Our rooms come fully-furnished with a premium mattress, wardrobe…" at bounding box center [237, 153] width 449 height 97
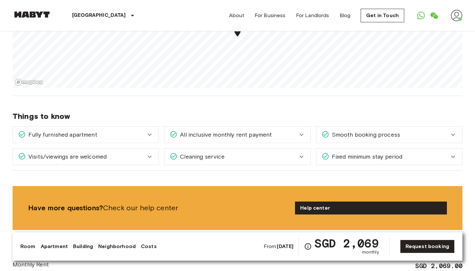
scroll to position [500, 0]
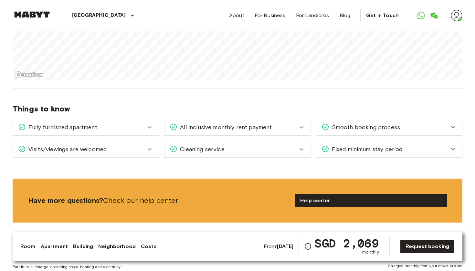
click at [341, 145] on span "Fixed minimum stay period" at bounding box center [365, 149] width 73 height 8
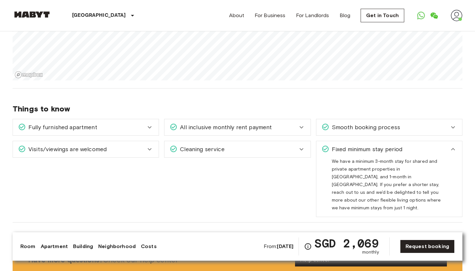
click at [341, 145] on span "Fixed minimum stay period" at bounding box center [365, 149] width 73 height 8
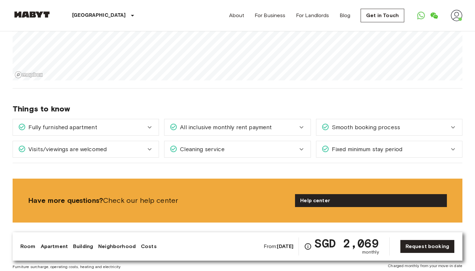
click at [342, 128] on span "Smooth booking process" at bounding box center [364, 127] width 71 height 8
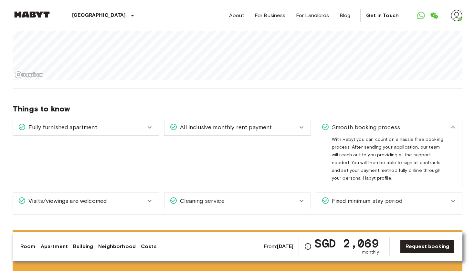
click at [342, 128] on span "Smooth booking process" at bounding box center [364, 127] width 71 height 8
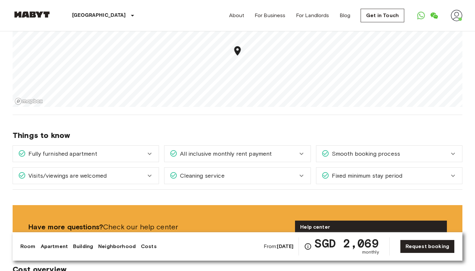
scroll to position [464, 0]
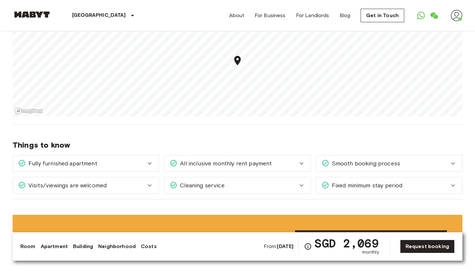
click at [126, 159] on div "Fully furnished apartment" at bounding box center [86, 163] width 146 height 16
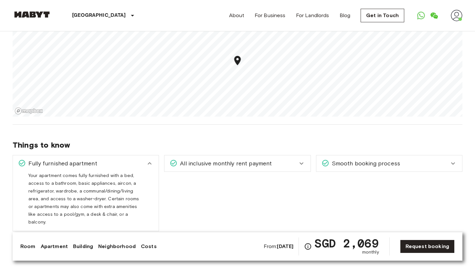
click at [126, 159] on div "Fully furnished apartment" at bounding box center [86, 163] width 146 height 16
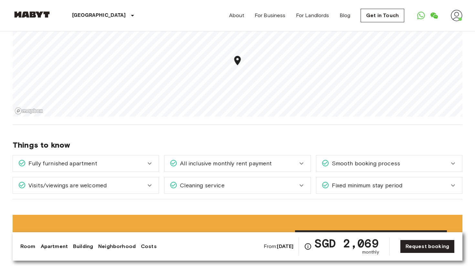
click at [120, 181] on div "Visits/viewings are welcomed" at bounding box center [86, 185] width 146 height 16
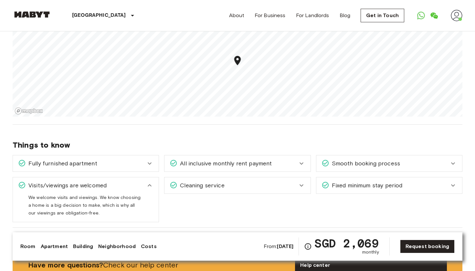
click at [120, 181] on div "Visits/viewings are welcomed" at bounding box center [86, 185] width 146 height 16
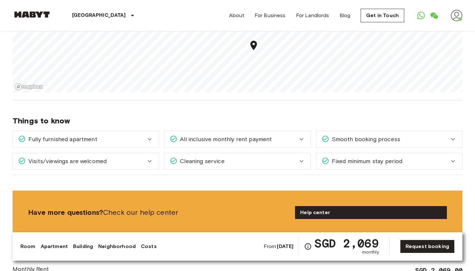
scroll to position [506, 0]
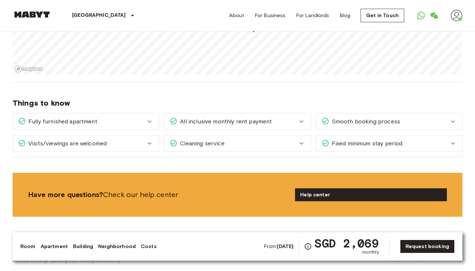
click at [142, 148] on div "Visits/viewings are welcomed" at bounding box center [86, 143] width 146 height 16
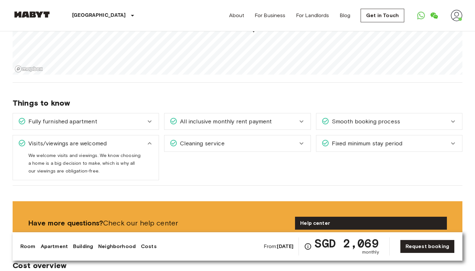
click at [141, 144] on div "Visits/viewings are welcomed" at bounding box center [82, 143] width 128 height 8
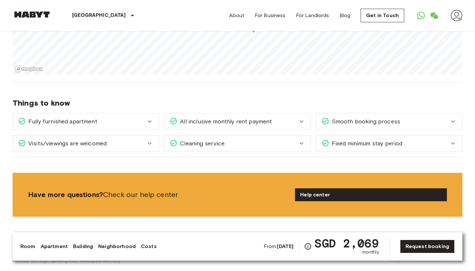
click at [192, 141] on span "Cleaning service" at bounding box center [200, 143] width 47 height 8
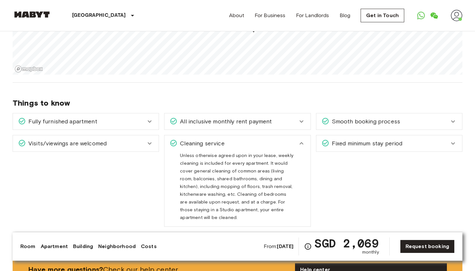
click at [193, 138] on div "Cleaning service" at bounding box center [237, 143] width 146 height 16
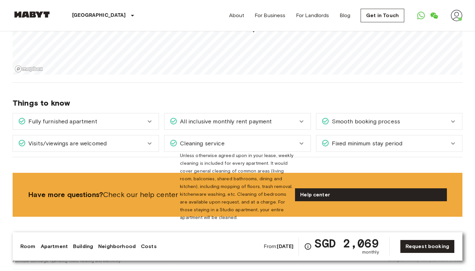
click at [199, 123] on span "All inclusive monthly rent payment" at bounding box center [224, 121] width 94 height 8
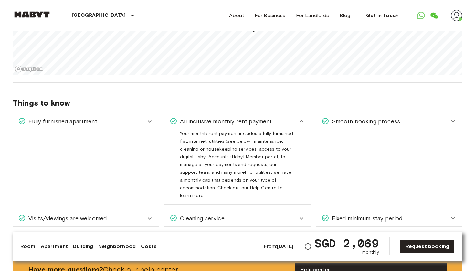
click at [199, 123] on span "All inclusive monthly rent payment" at bounding box center [224, 121] width 94 height 8
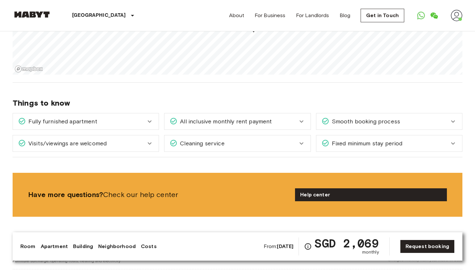
click at [81, 138] on div "Visits/viewings are welcomed" at bounding box center [86, 143] width 146 height 16
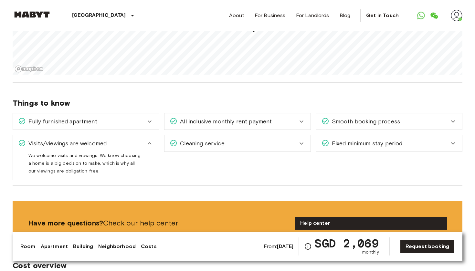
click at [81, 138] on div "Visits/viewings are welcomed" at bounding box center [86, 143] width 146 height 16
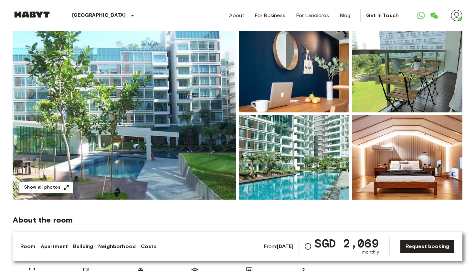
scroll to position [32, 0]
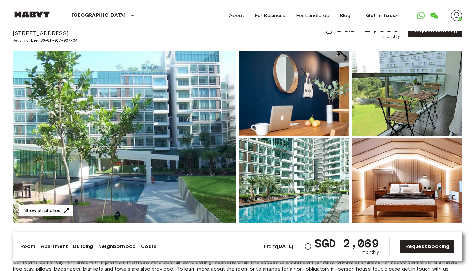
click at [55, 209] on button "Show all photos" at bounding box center [46, 211] width 54 height 12
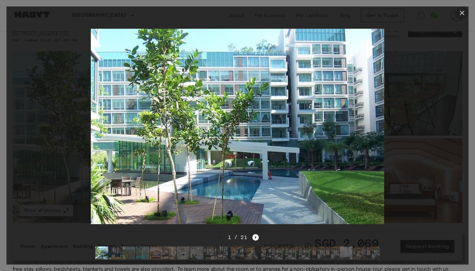
click at [462, 17] on button "button" at bounding box center [461, 12] width 13 height 13
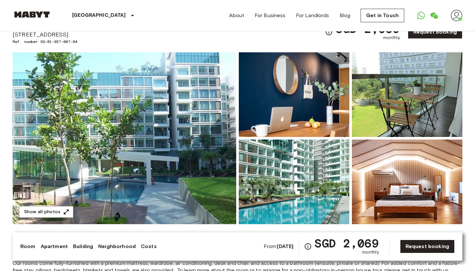
scroll to position [31, 0]
click at [236, 159] on div at bounding box center [292, 180] width 113 height 87
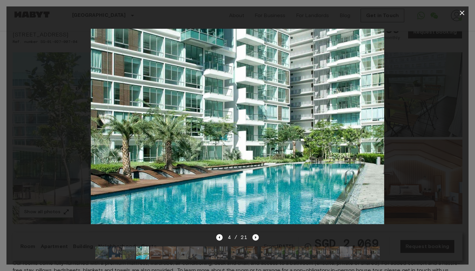
click at [257, 237] on icon "Next image" at bounding box center [255, 237] width 6 height 6
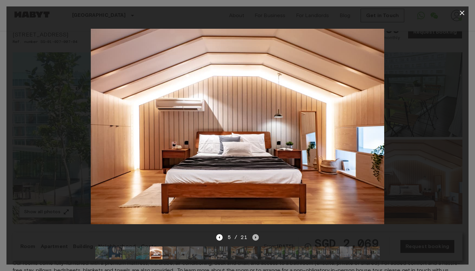
click at [257, 237] on icon "Next image" at bounding box center [255, 237] width 6 height 6
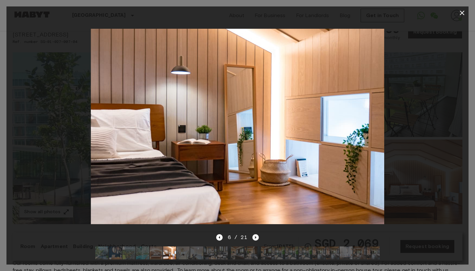
click at [257, 237] on icon "Next image" at bounding box center [255, 237] width 6 height 6
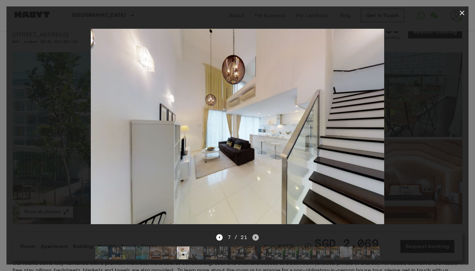
click at [257, 237] on icon "Next image" at bounding box center [255, 237] width 6 height 6
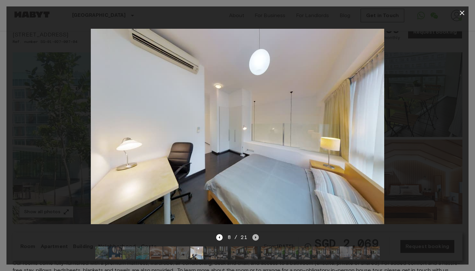
click at [257, 237] on icon "Next image" at bounding box center [255, 237] width 6 height 6
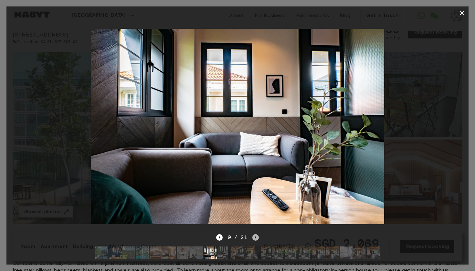
click at [257, 237] on icon "Next image" at bounding box center [255, 237] width 6 height 6
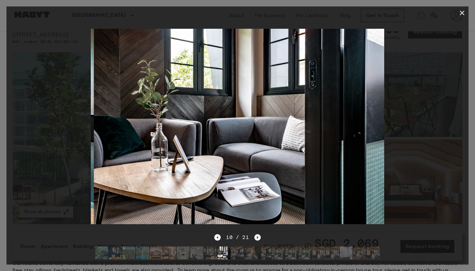
click at [257, 237] on icon "Next image" at bounding box center [257, 237] width 1 height 3
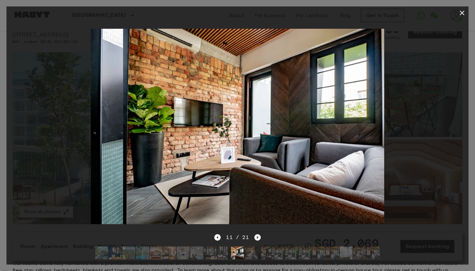
click at [257, 237] on icon "Next image" at bounding box center [257, 237] width 1 height 3
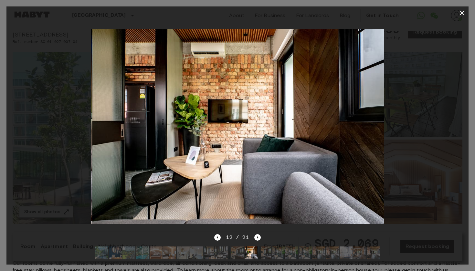
click at [458, 13] on icon "button" at bounding box center [462, 13] width 8 height 8
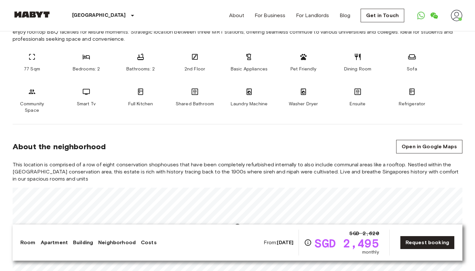
scroll to position [365, 0]
